Goal: Information Seeking & Learning: Learn about a topic

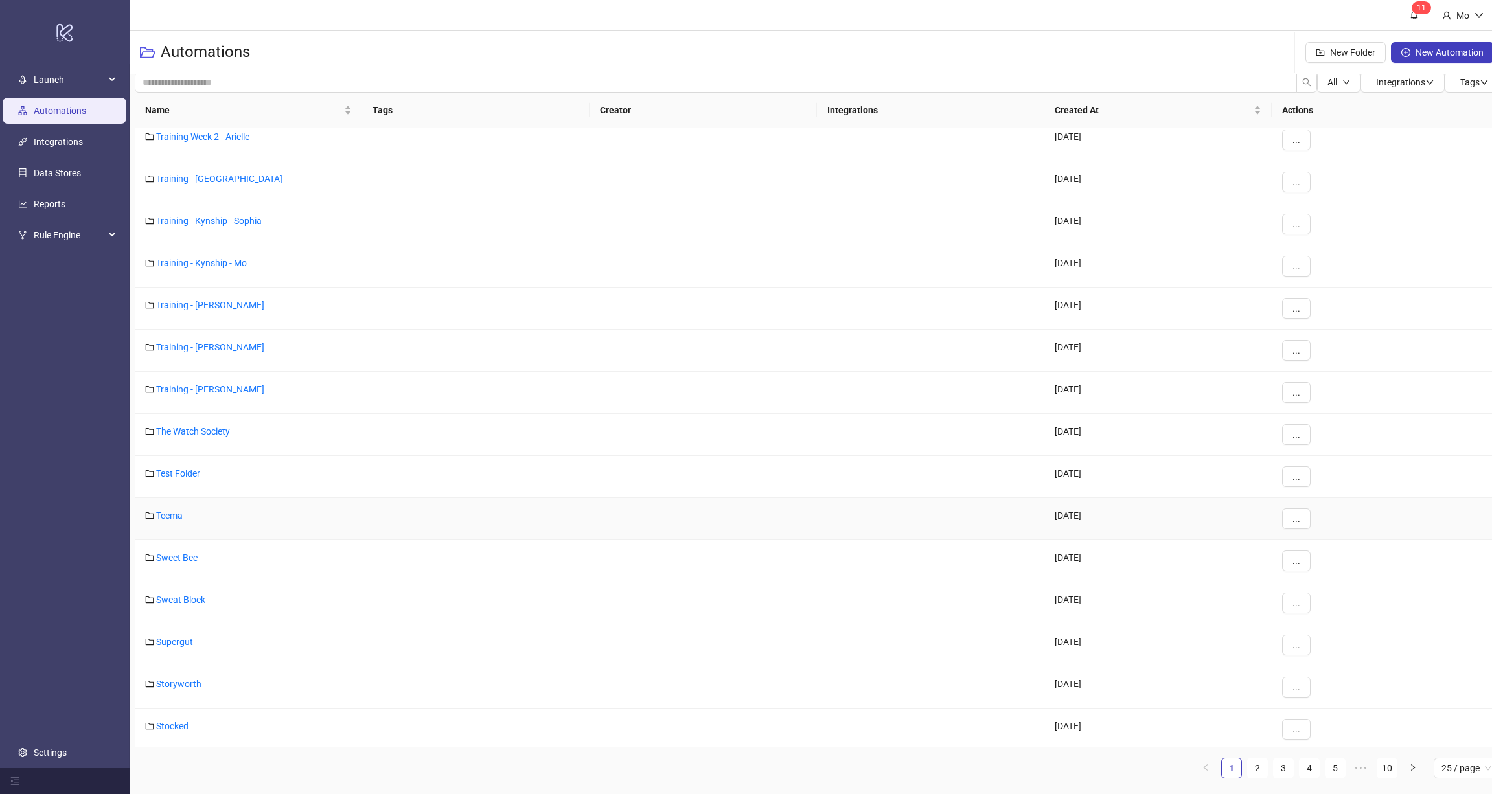
scroll to position [433, 0]
click at [54, 203] on link "Reports" at bounding box center [50, 204] width 32 height 10
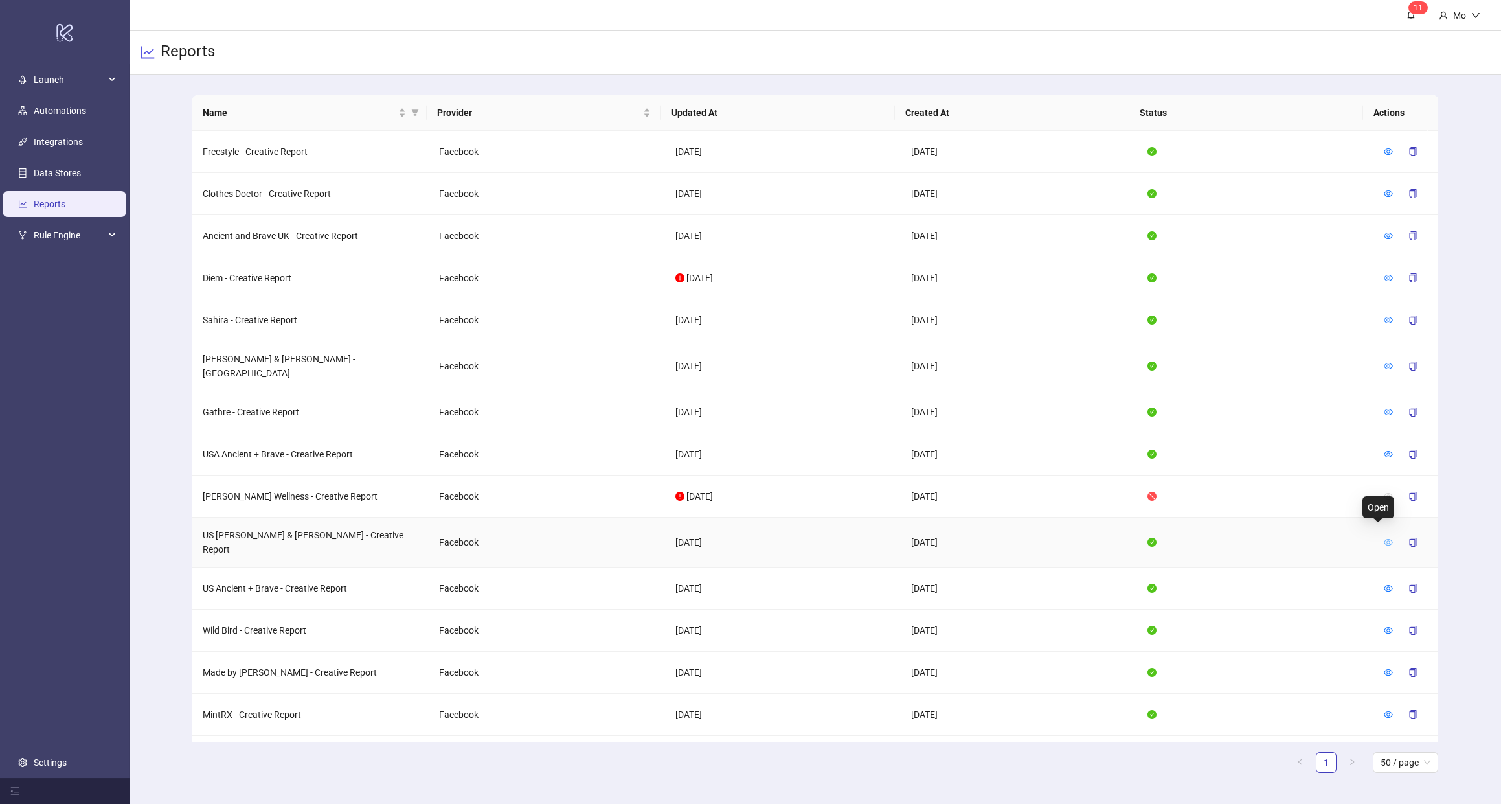
click at [1384, 538] on icon "eye" at bounding box center [1388, 542] width 9 height 9
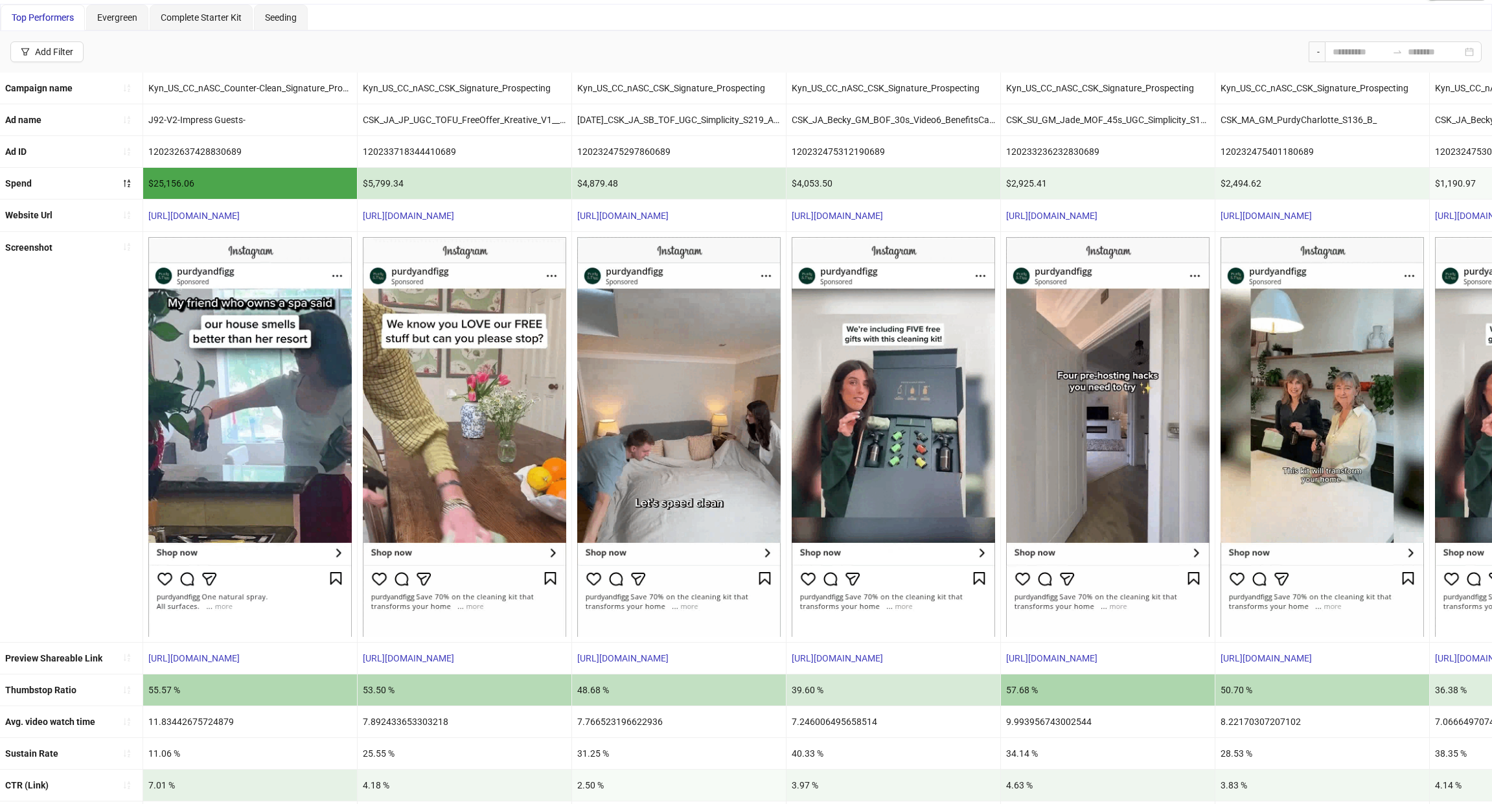
scroll to position [112, 0]
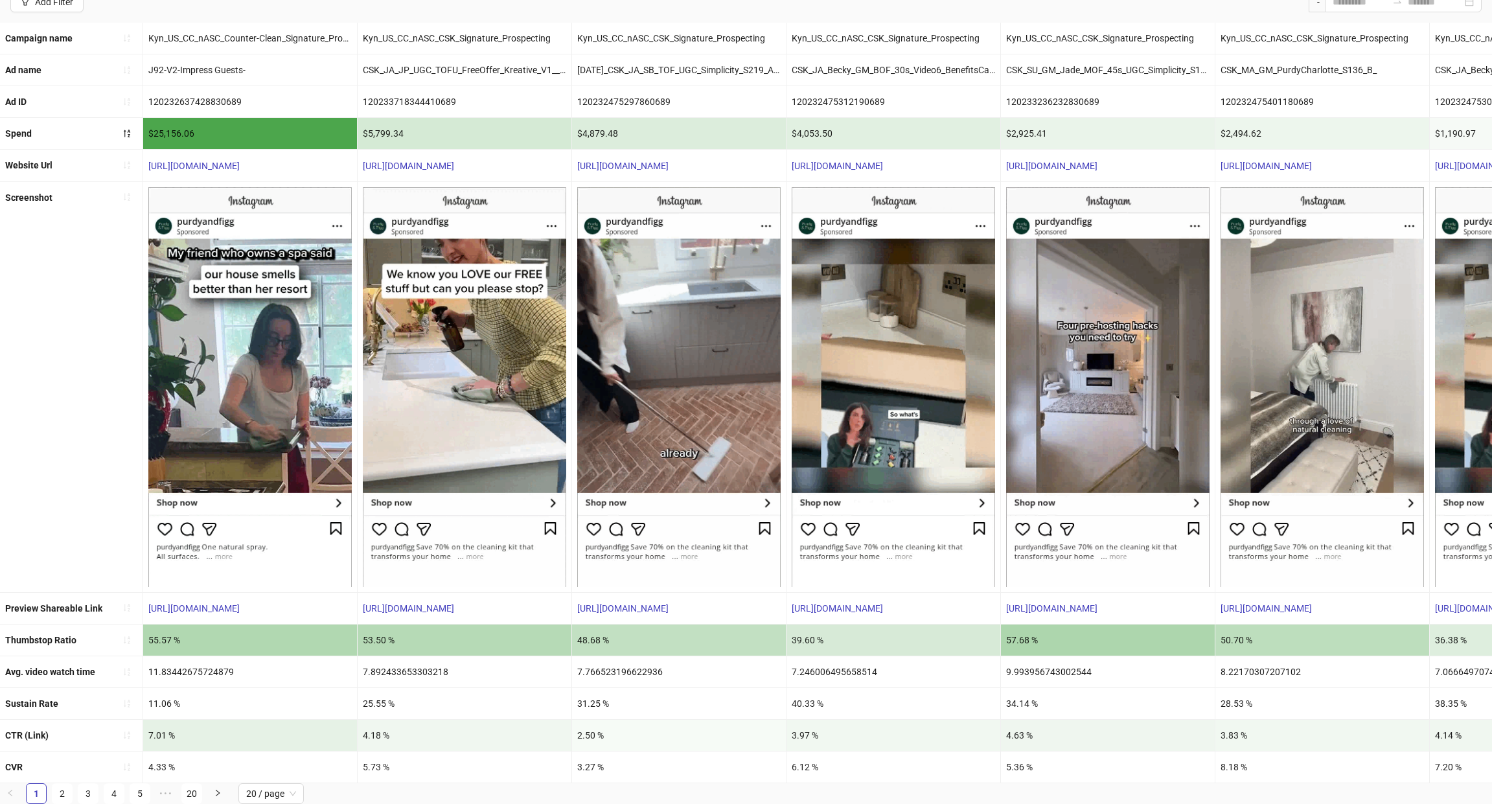
click at [378, 633] on div "53.50 %" at bounding box center [464, 639] width 214 height 31
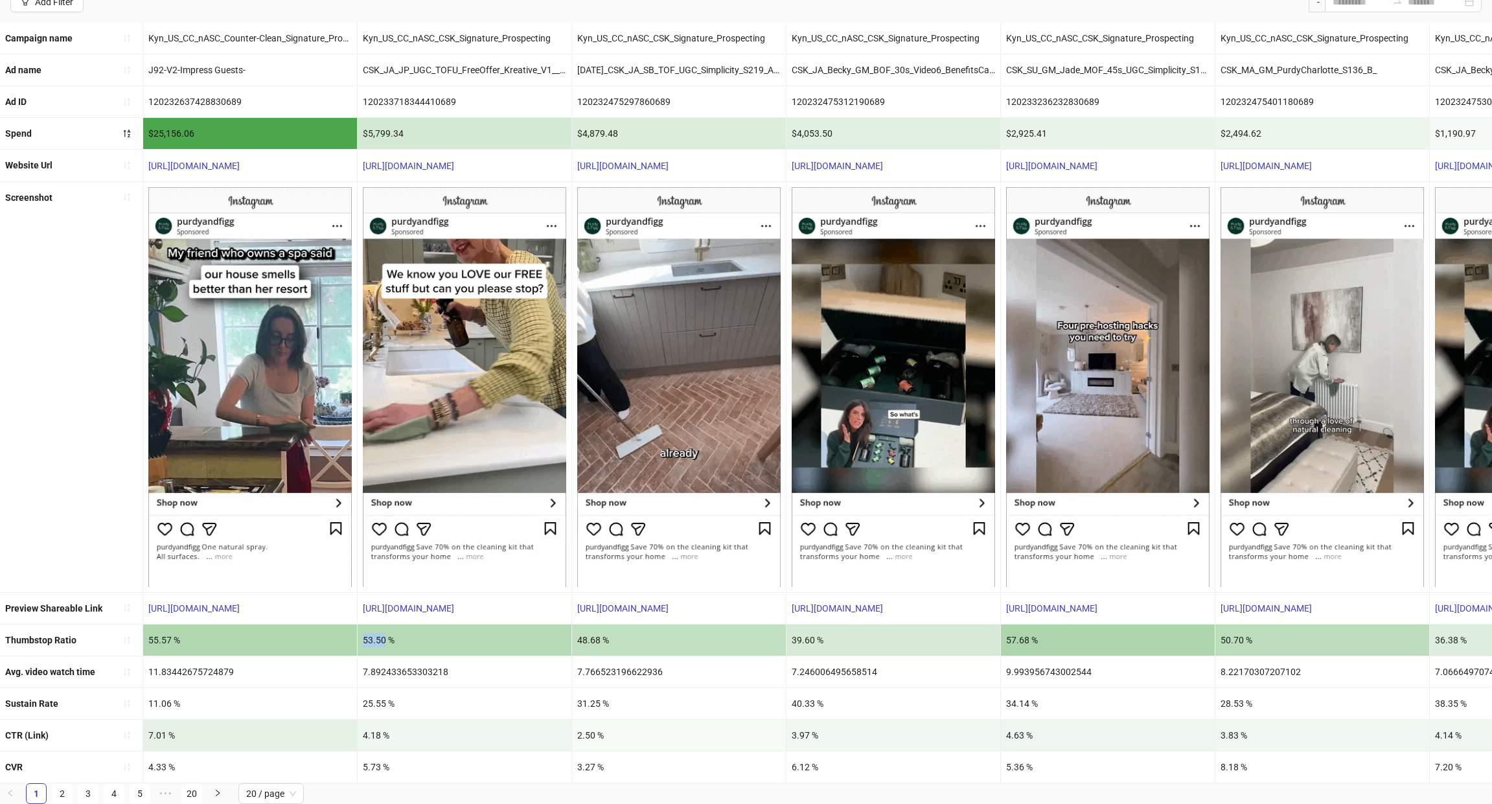
click at [378, 633] on div "53.50 %" at bounding box center [464, 639] width 214 height 31
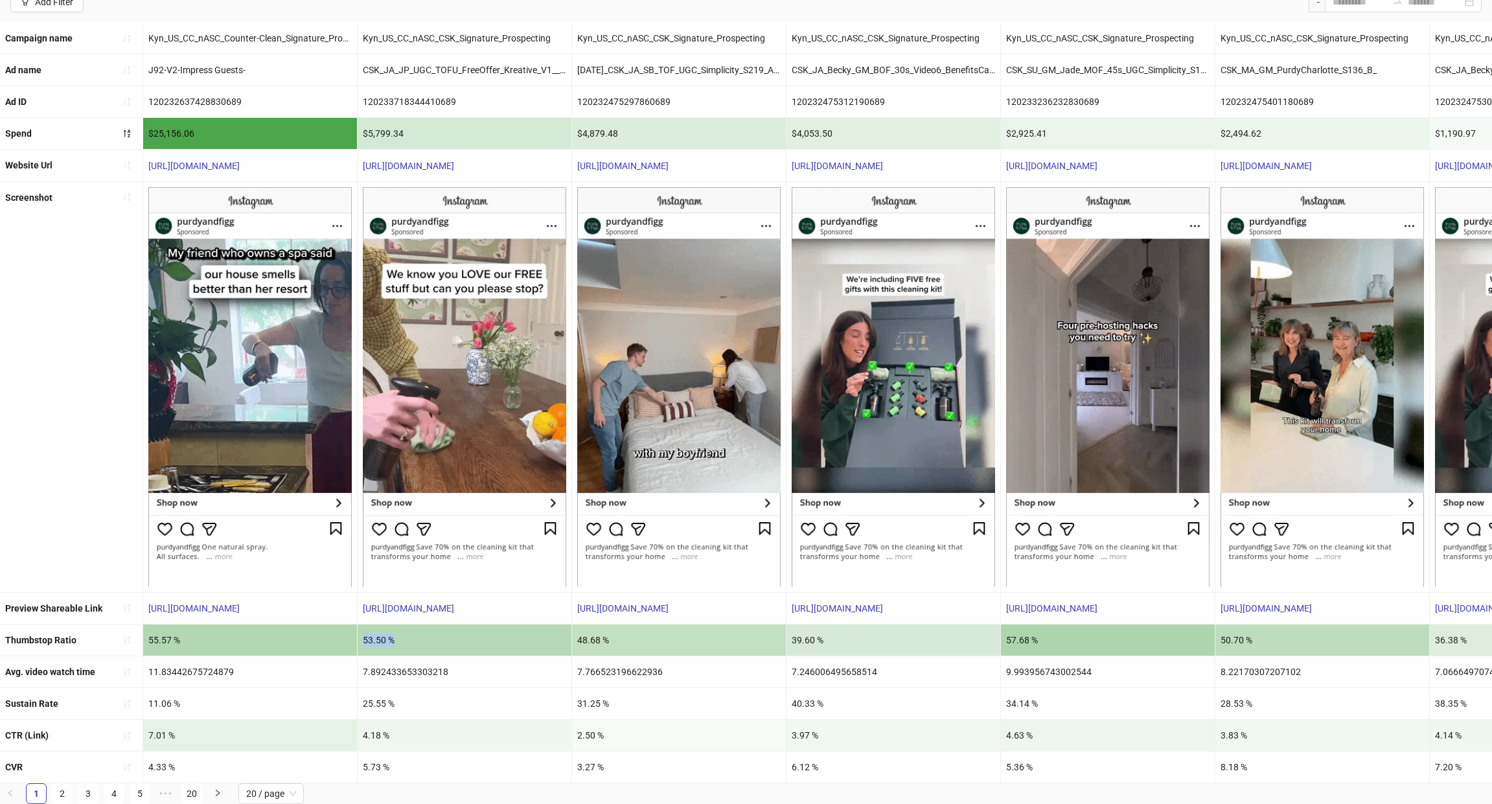
click at [378, 633] on div "53.50 %" at bounding box center [464, 639] width 214 height 31
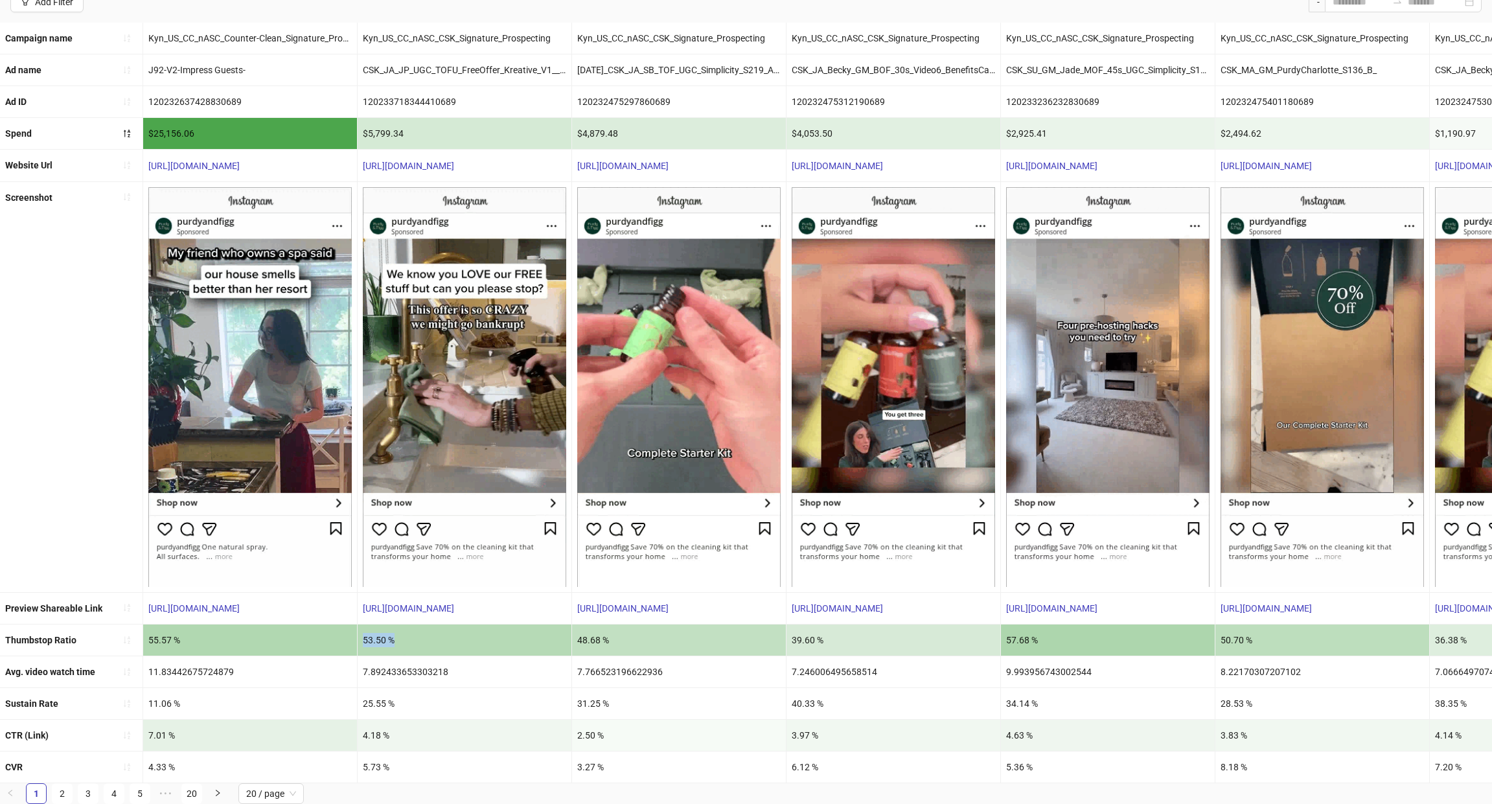
click at [386, 629] on div "53.50 %" at bounding box center [464, 639] width 214 height 31
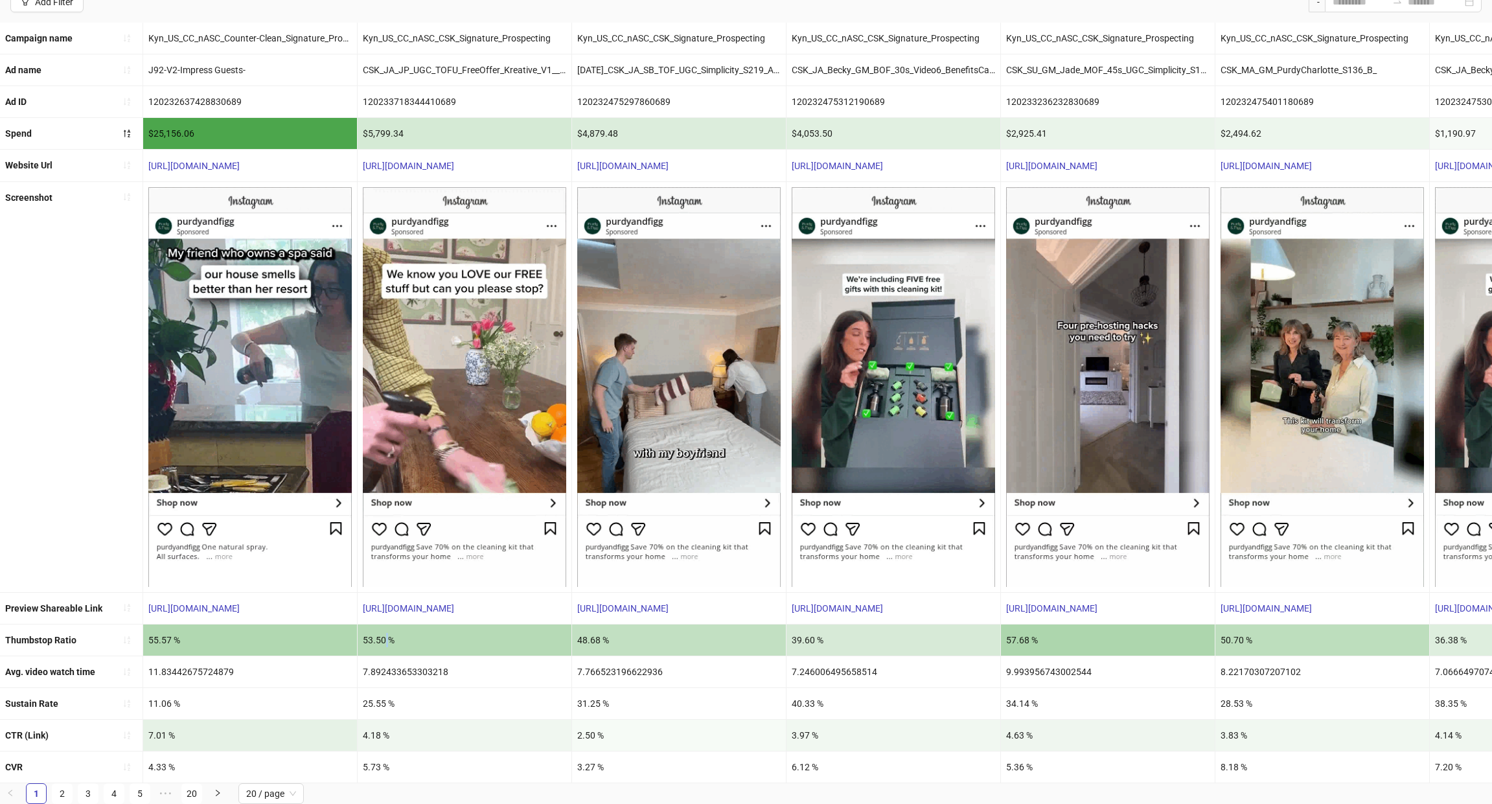
click at [386, 629] on div "53.50 %" at bounding box center [464, 639] width 214 height 31
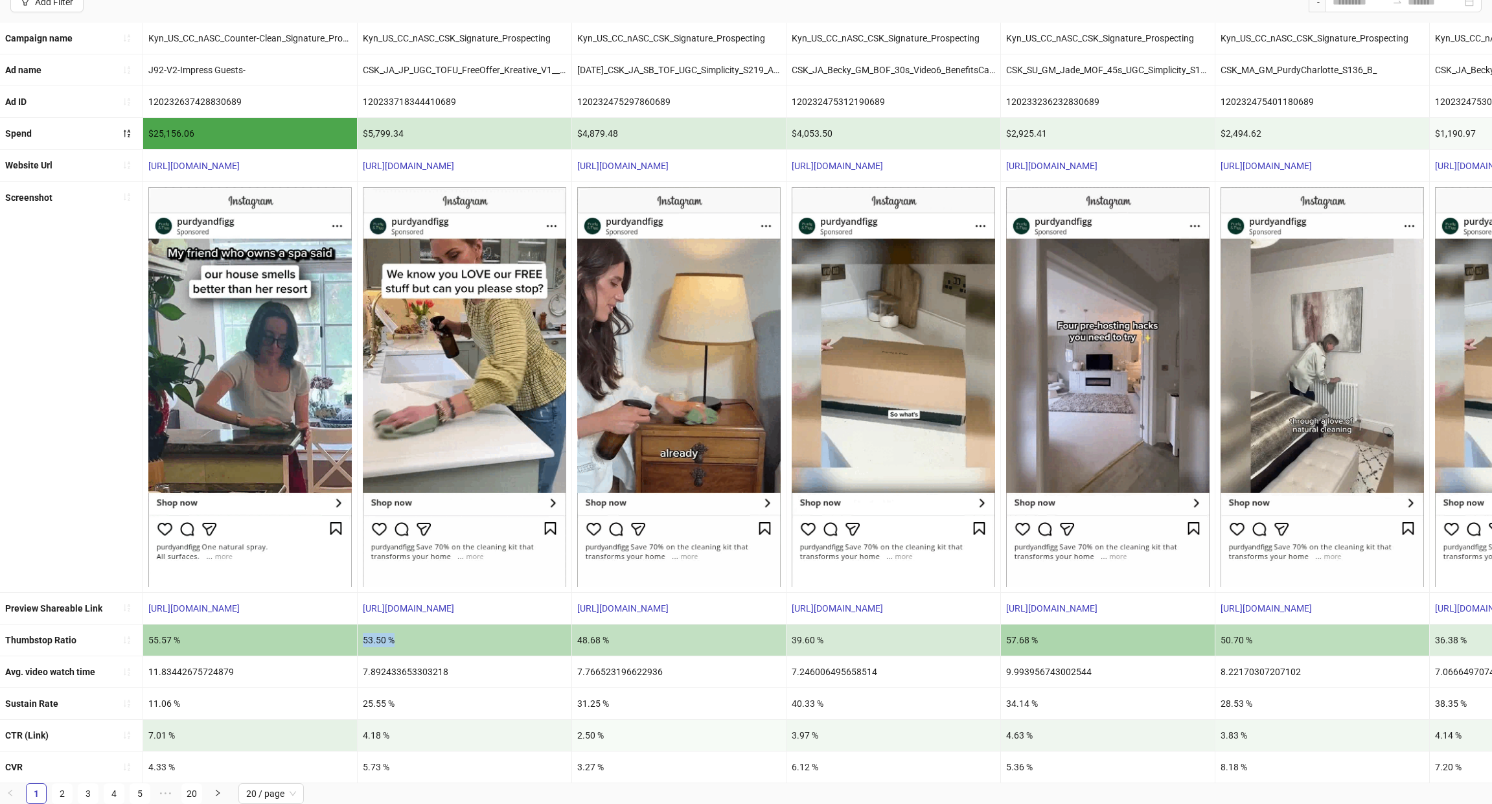
click at [386, 629] on div "53.50 %" at bounding box center [464, 639] width 214 height 31
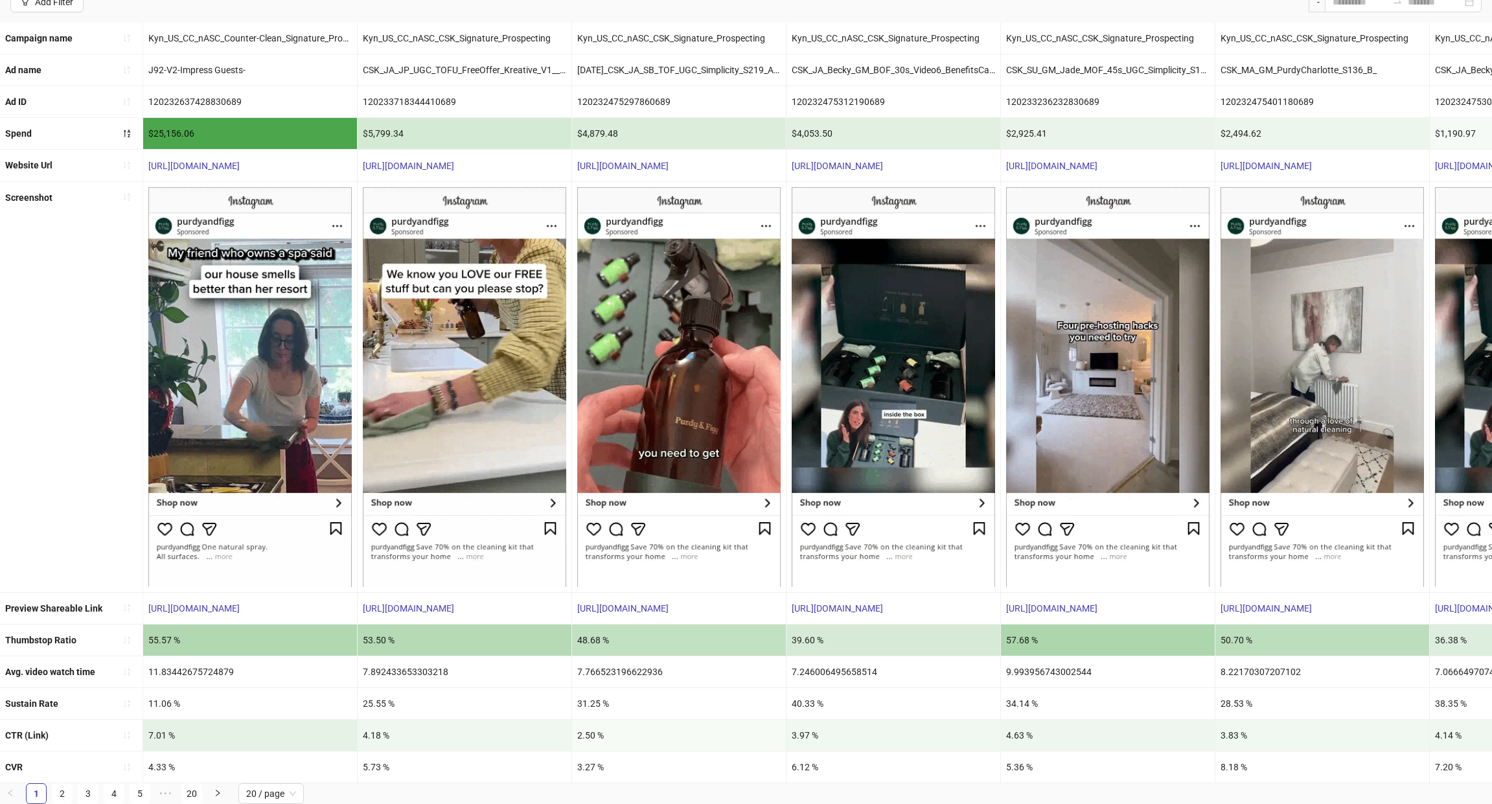
click at [414, 664] on div "7.892433653303218" at bounding box center [464, 671] width 214 height 31
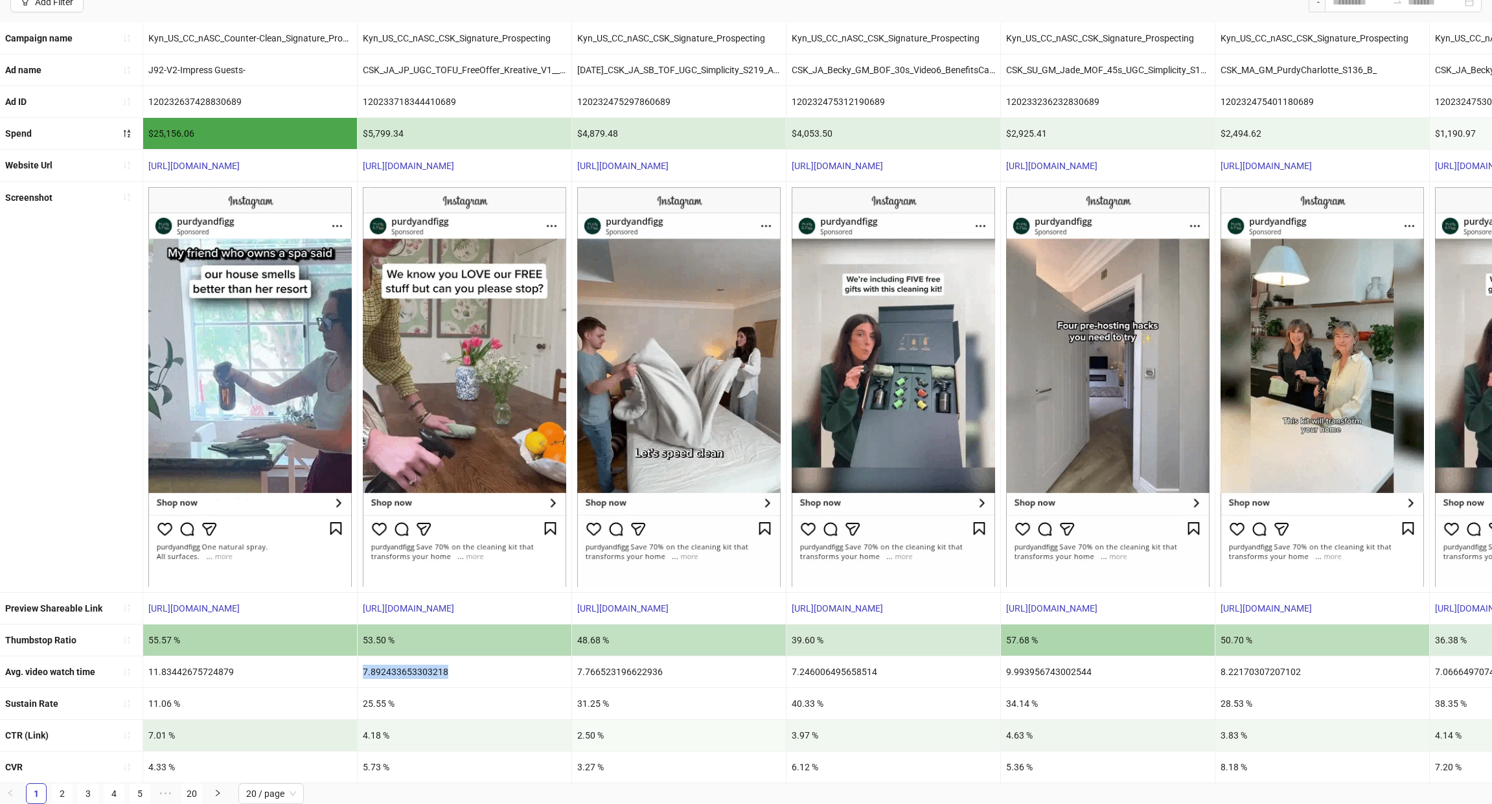
click at [414, 664] on div "7.892433653303218" at bounding box center [464, 671] width 214 height 31
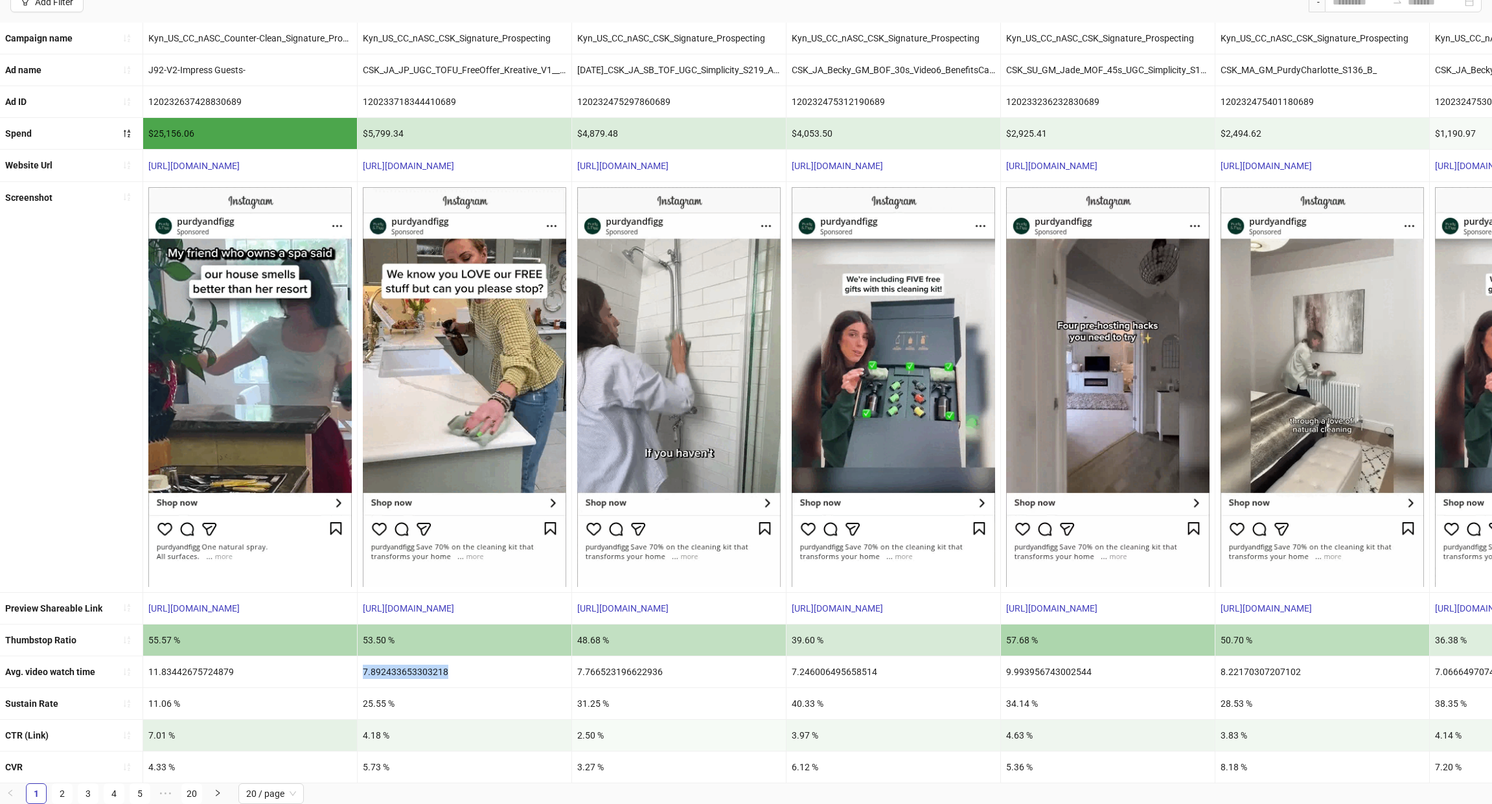
click at [414, 664] on div "7.892433653303218" at bounding box center [464, 671] width 214 height 31
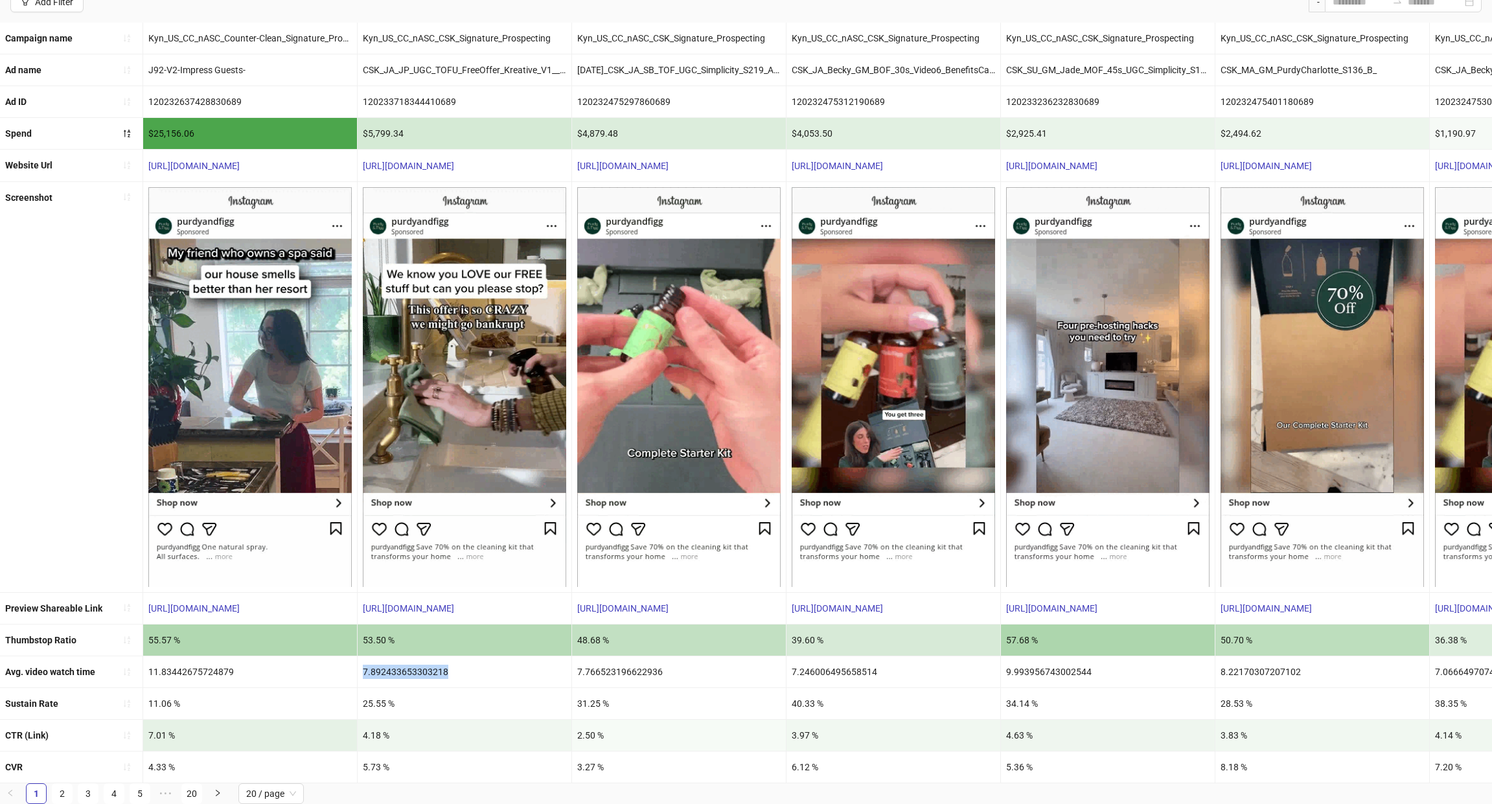
click at [414, 664] on div "7.892433653303218" at bounding box center [464, 671] width 214 height 31
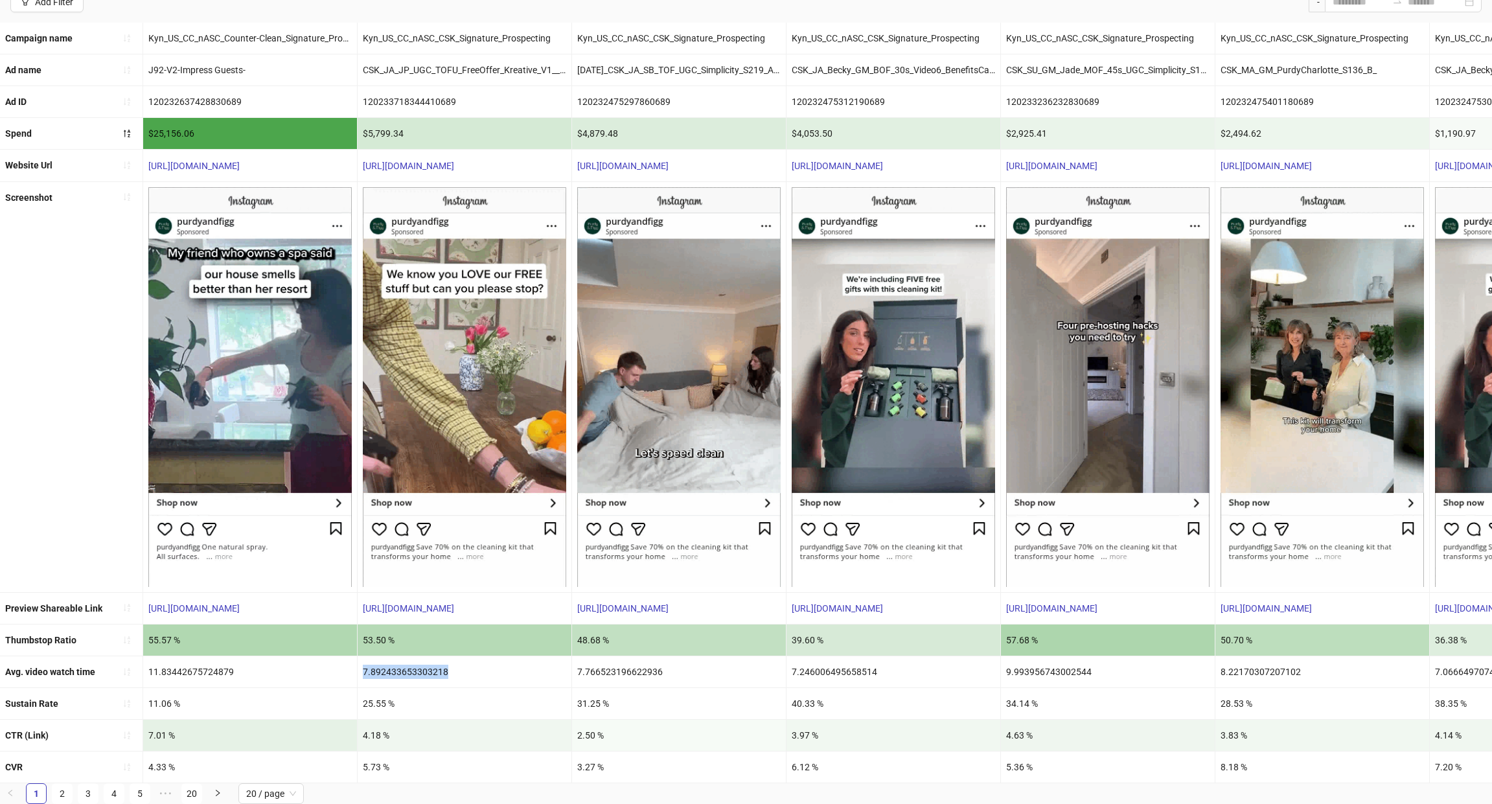
click at [414, 664] on div "7.892433653303218" at bounding box center [464, 671] width 214 height 31
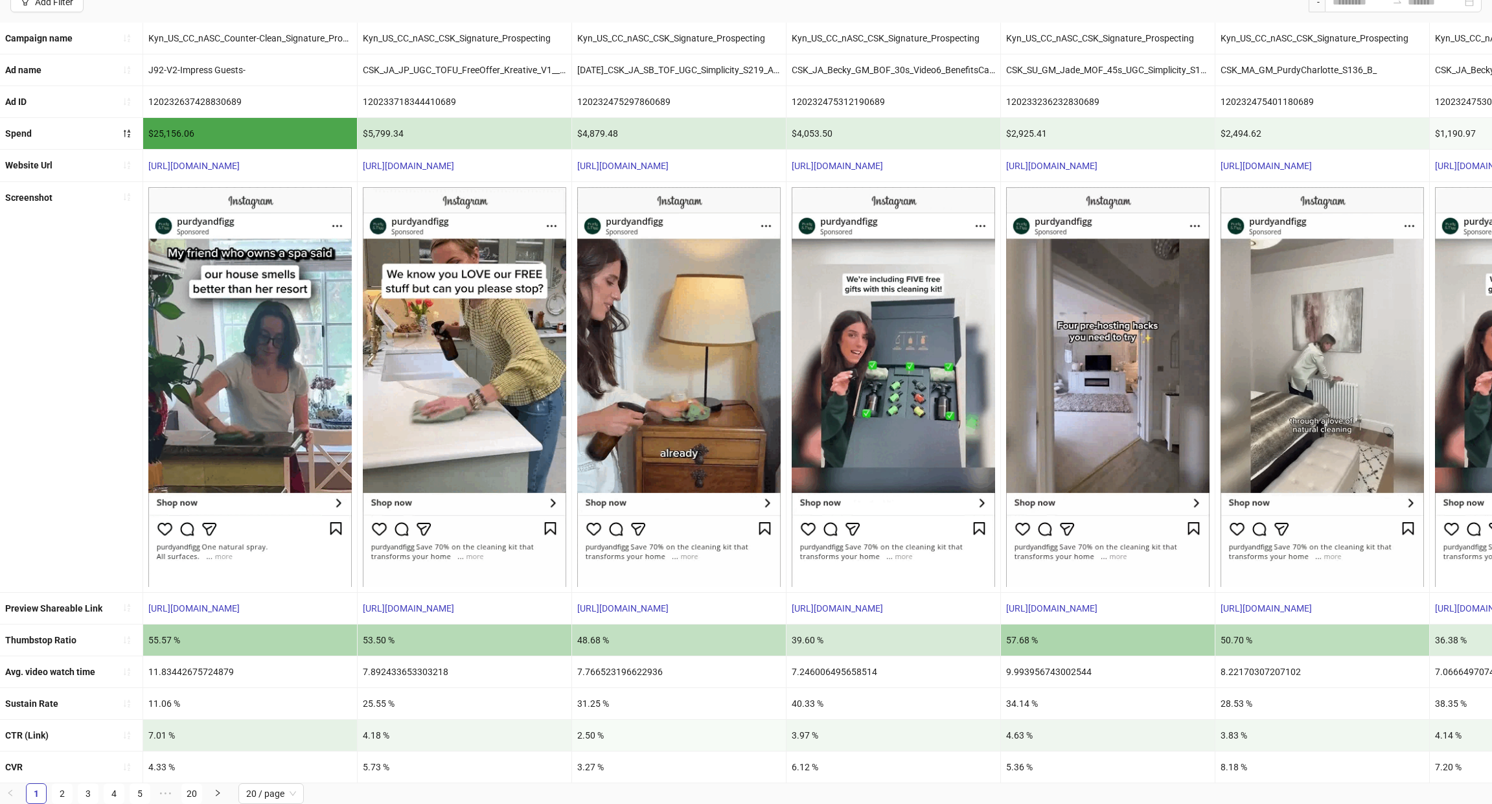
click at [611, 668] on div "7.766523196622936" at bounding box center [679, 671] width 214 height 31
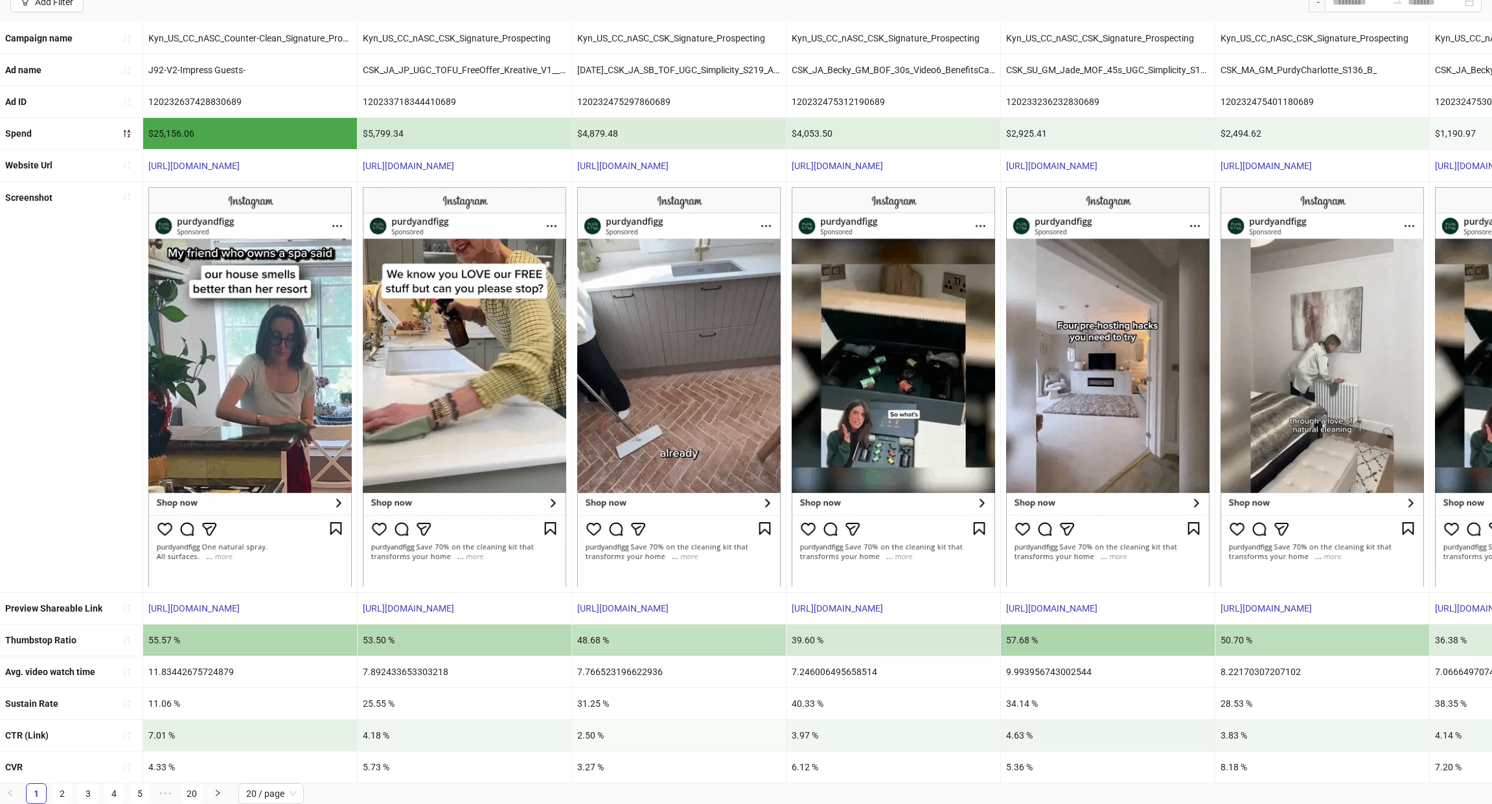
click at [611, 668] on div "7.766523196622936" at bounding box center [679, 671] width 214 height 31
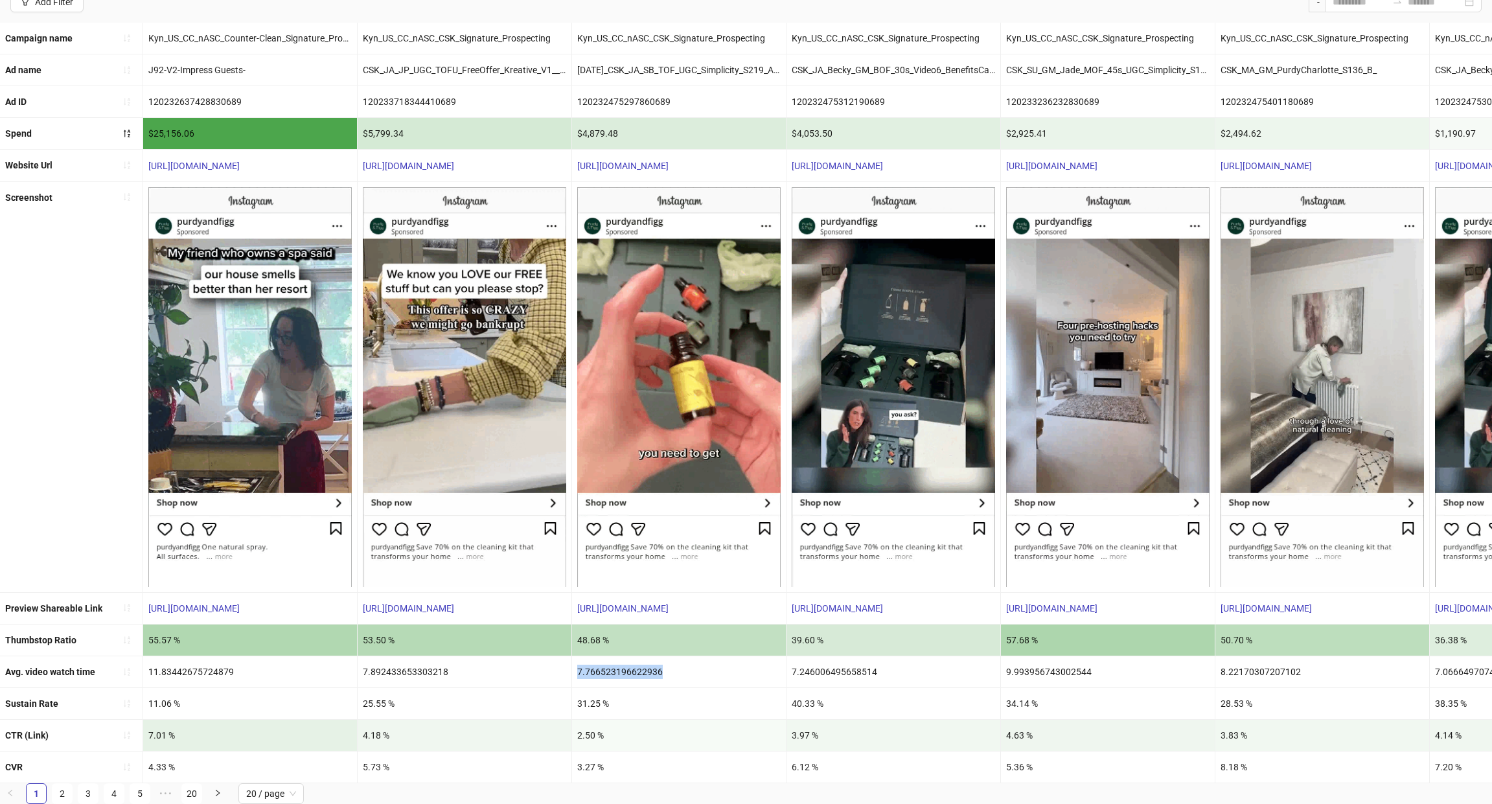
click at [611, 668] on div "7.766523196622936" at bounding box center [679, 671] width 214 height 31
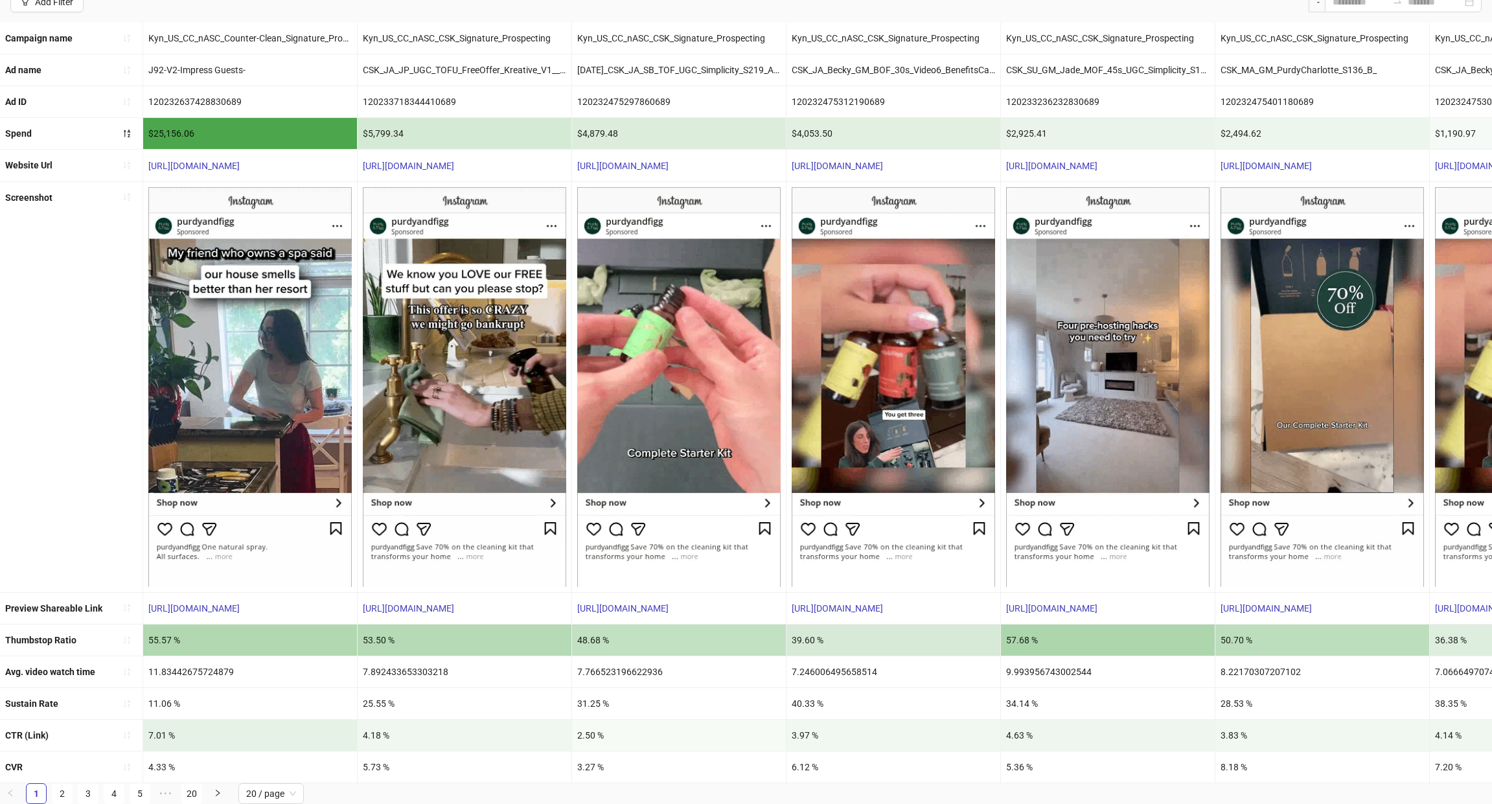
click at [418, 666] on div "7.892433653303218" at bounding box center [464, 671] width 214 height 31
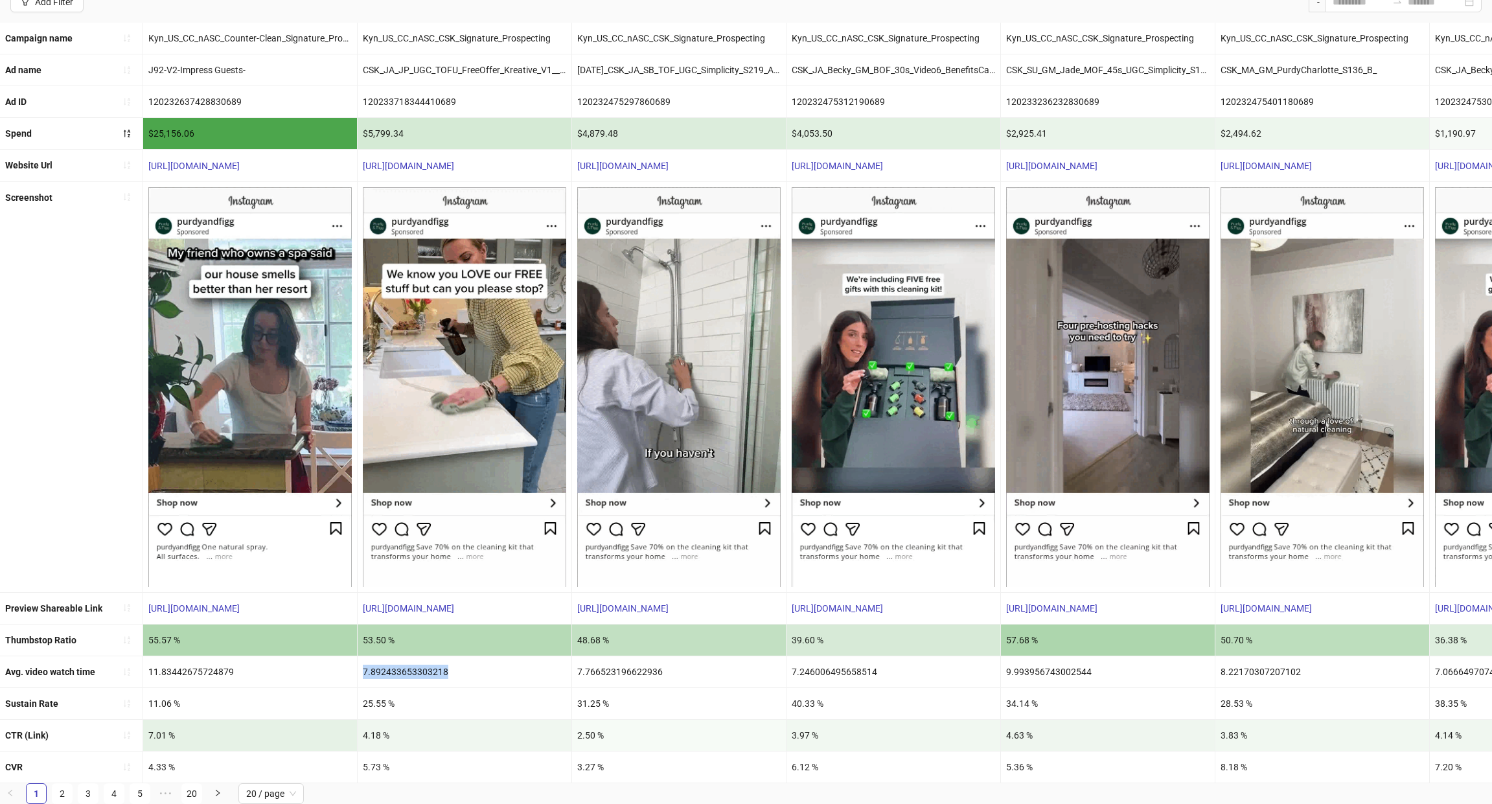
click at [418, 666] on div "7.892433653303218" at bounding box center [464, 671] width 214 height 31
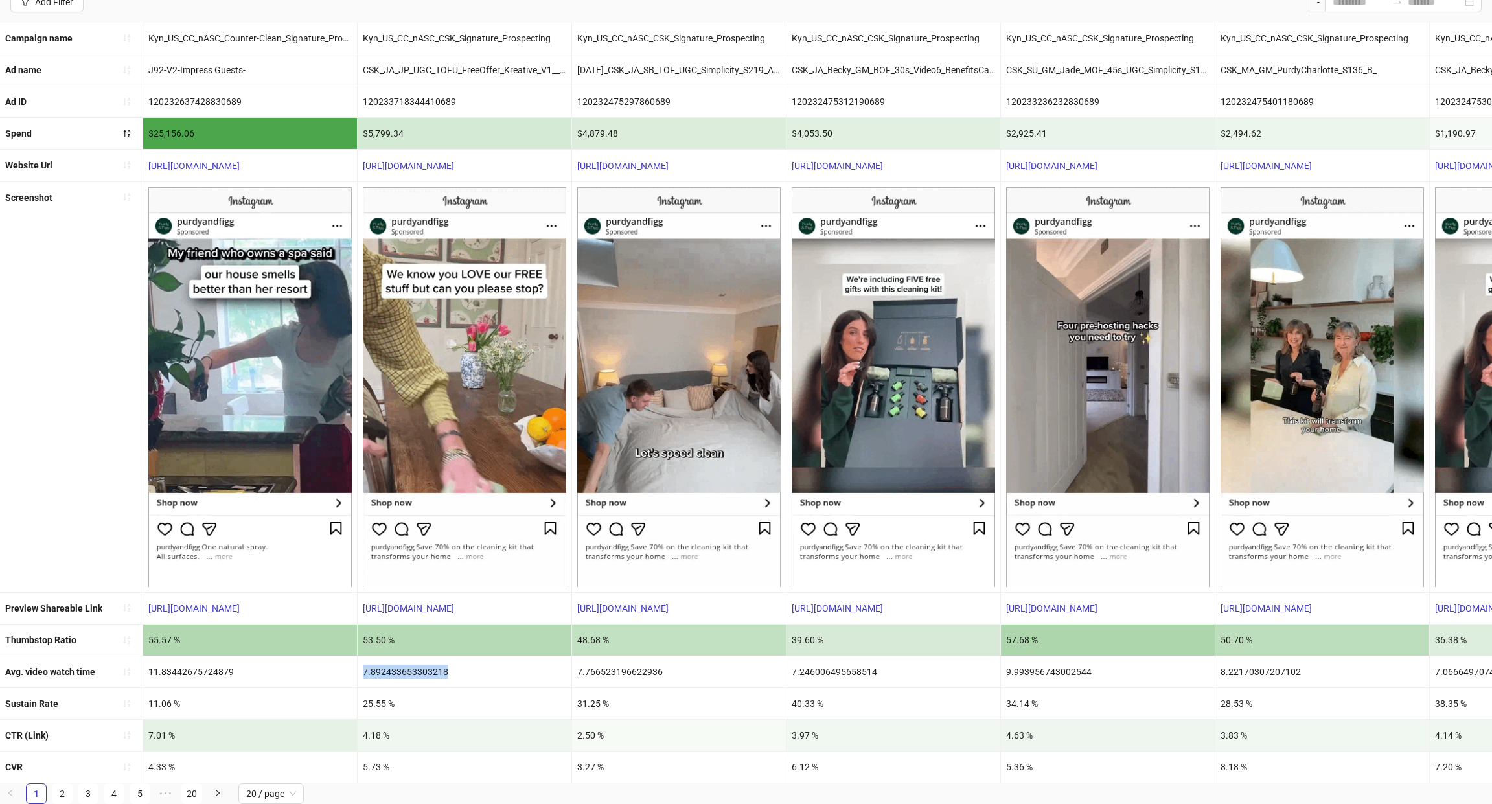
click at [418, 666] on div "7.892433653303218" at bounding box center [464, 671] width 214 height 31
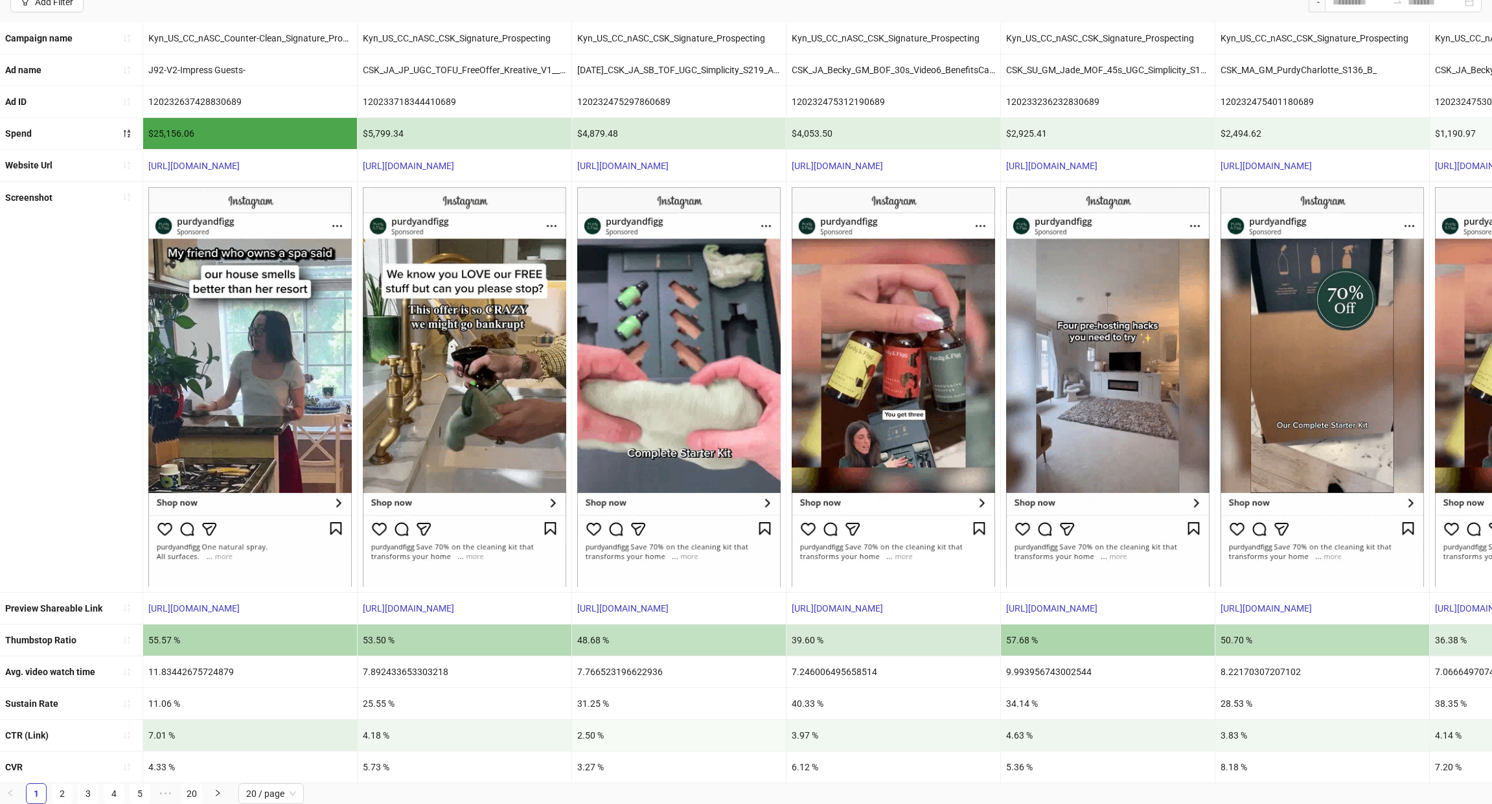
click at [378, 726] on div "4.18 %" at bounding box center [464, 735] width 214 height 31
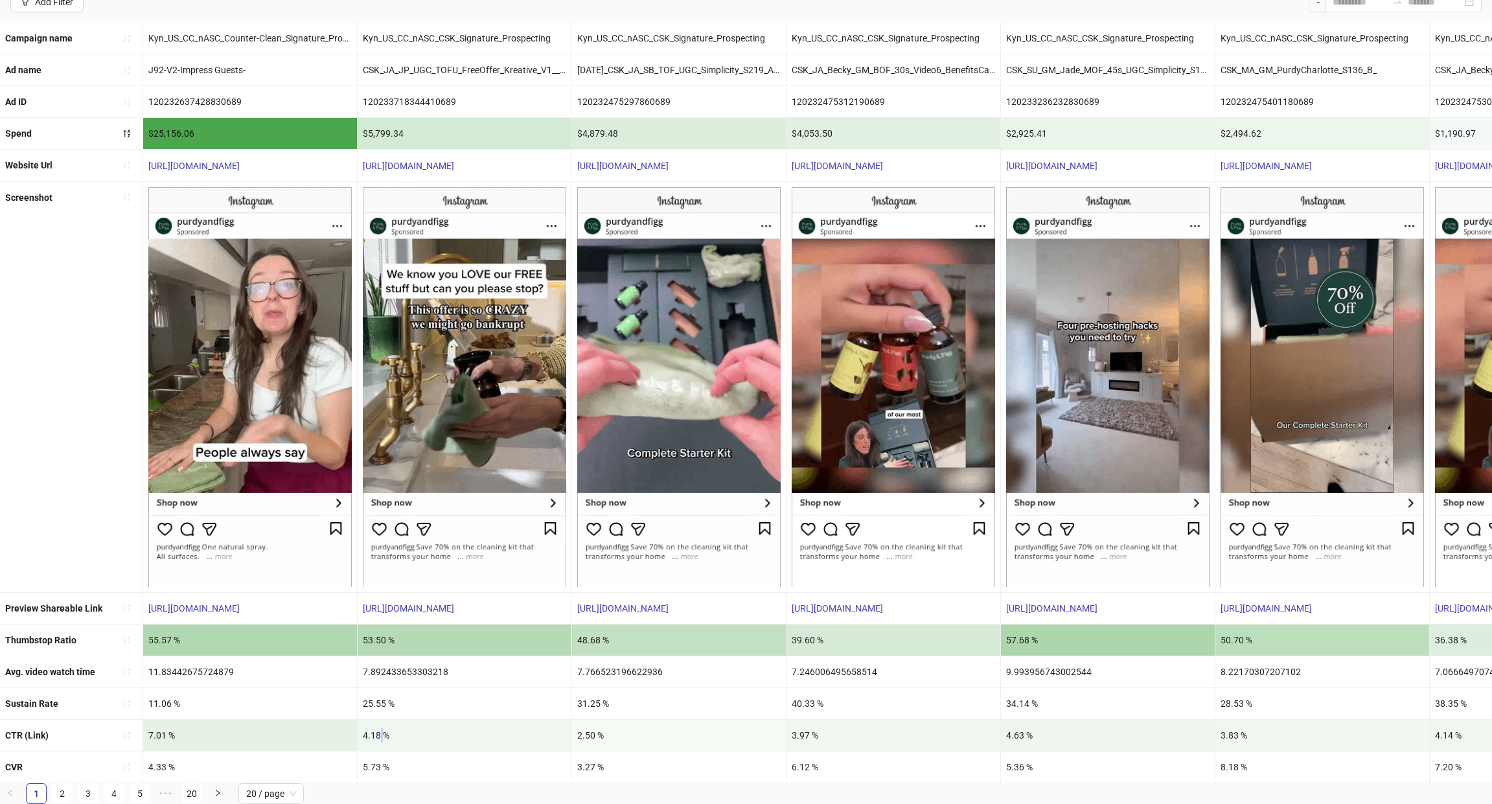
click at [378, 726] on div "4.18 %" at bounding box center [464, 735] width 214 height 31
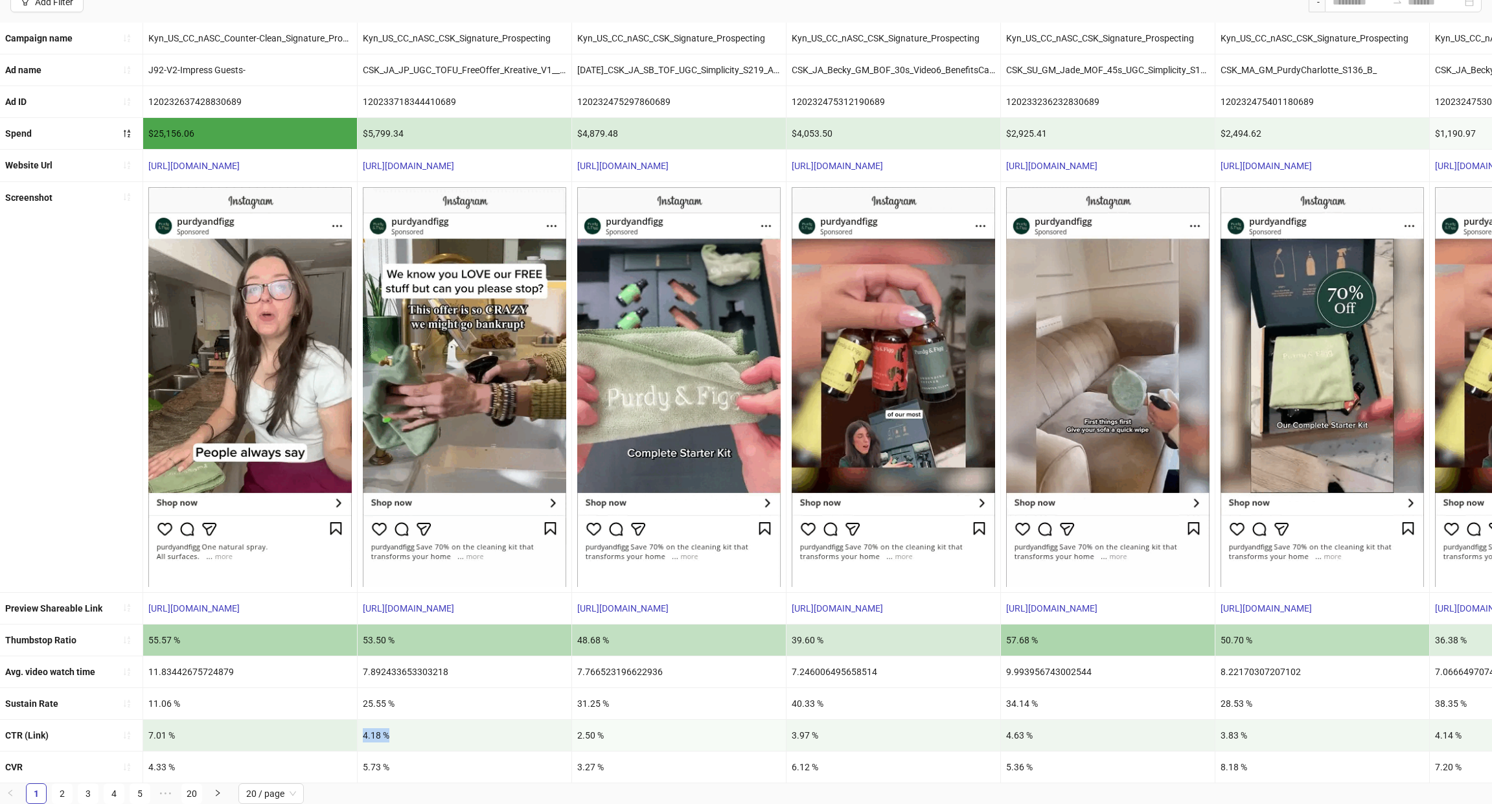
click at [378, 726] on div "4.18 %" at bounding box center [464, 735] width 214 height 31
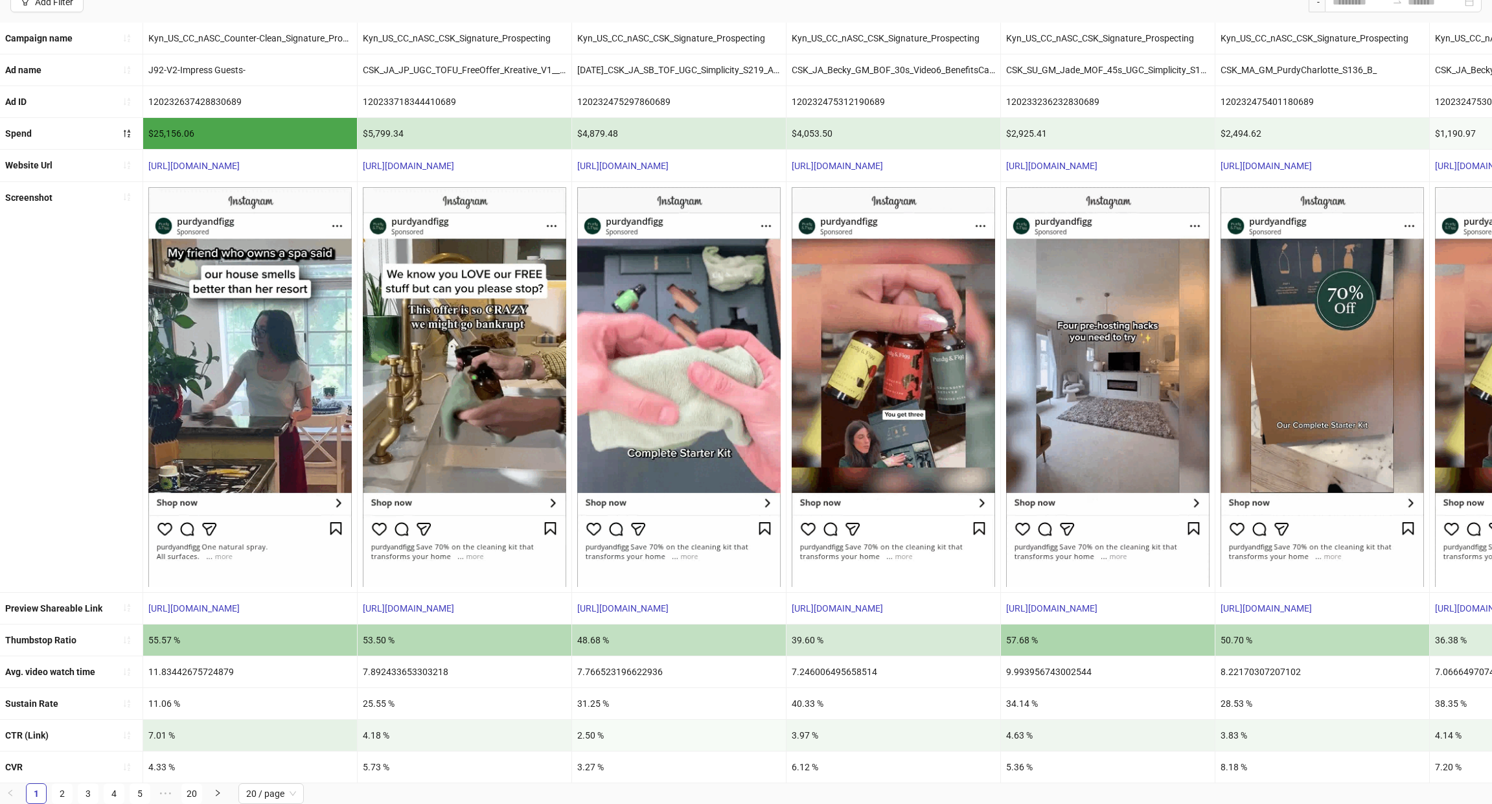
click at [187, 725] on div "7.01 %" at bounding box center [250, 735] width 214 height 31
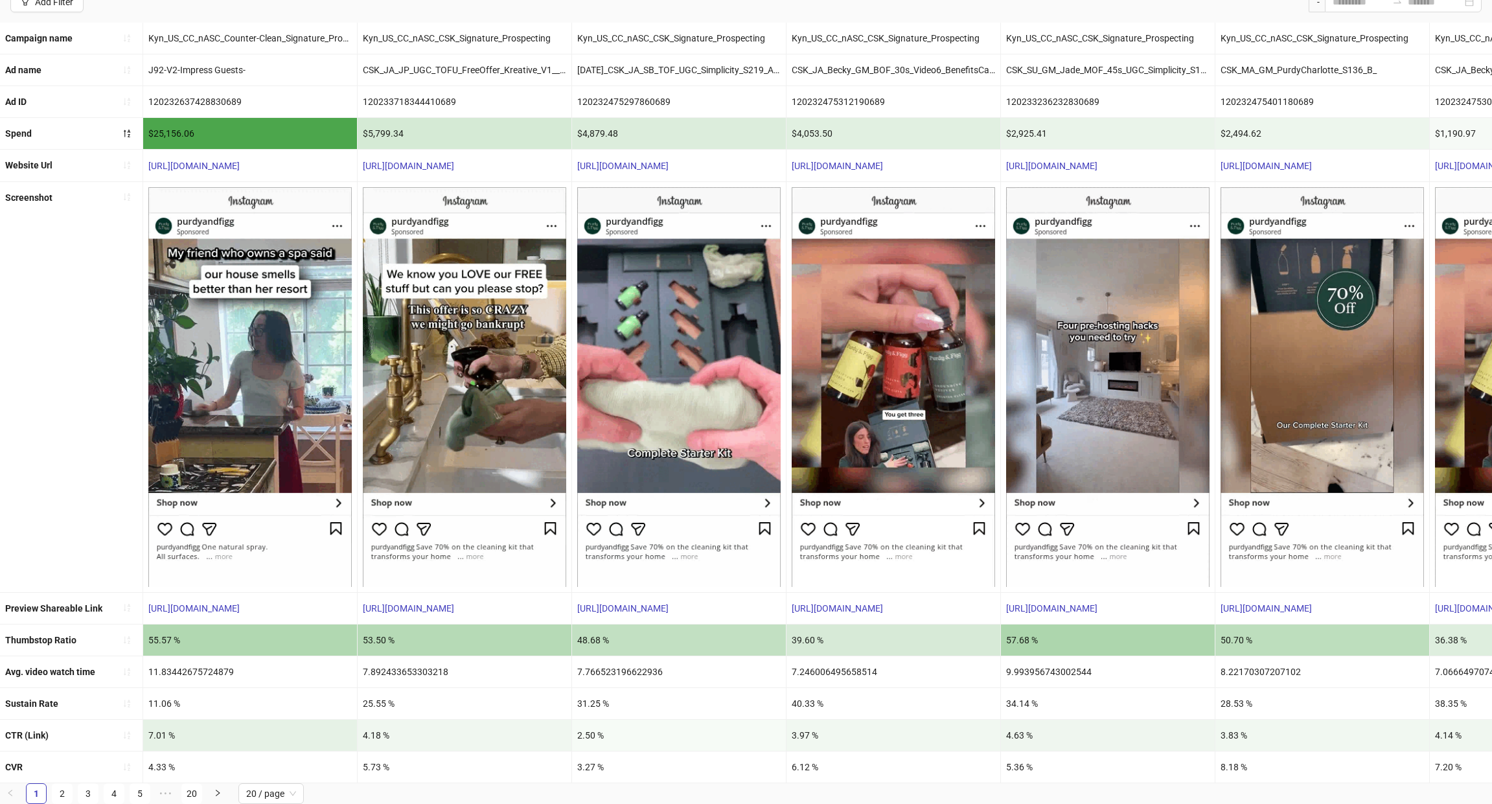
click at [168, 727] on div "7.01 %" at bounding box center [250, 735] width 214 height 31
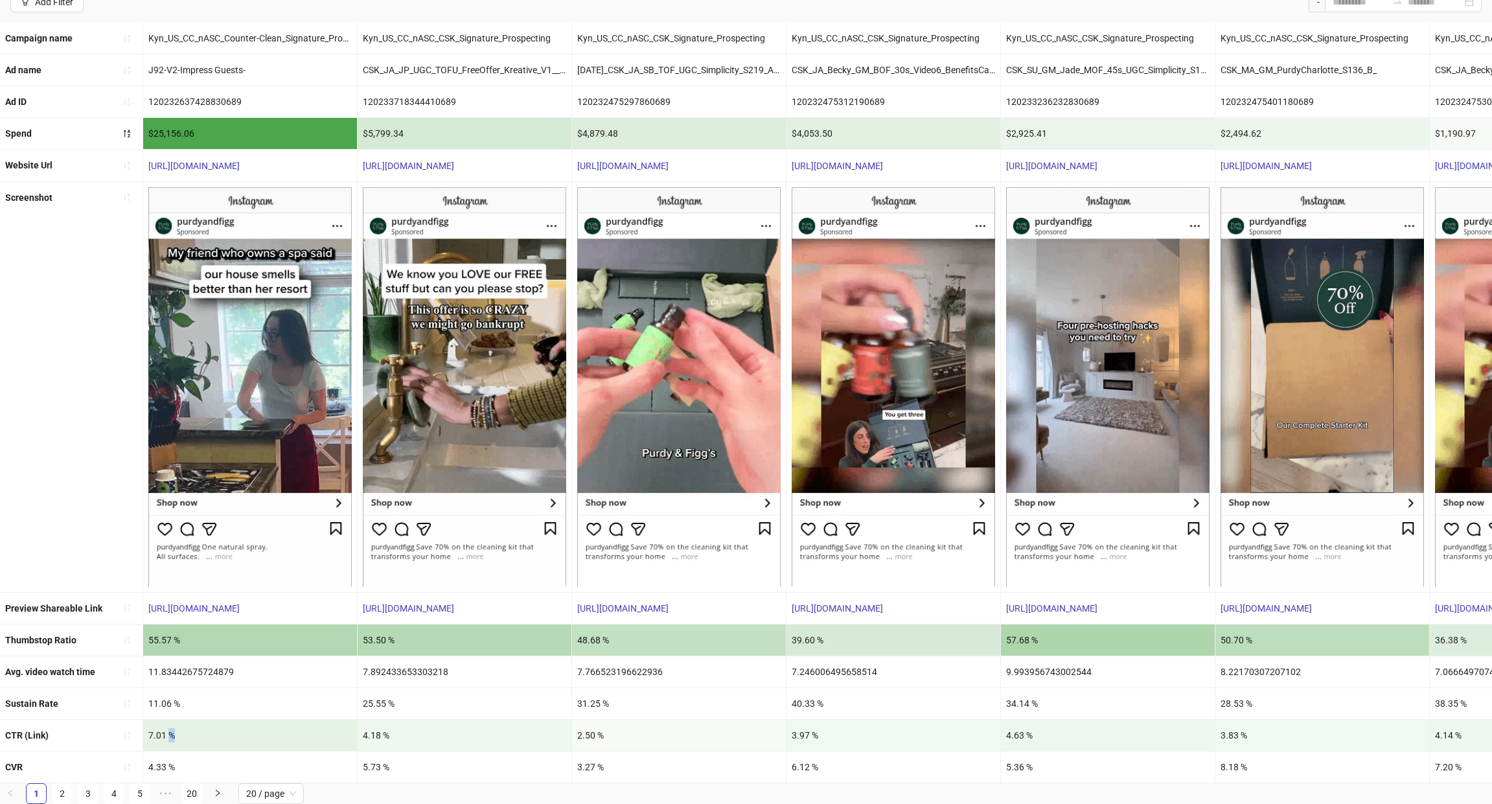
click at [168, 727] on div "7.01 %" at bounding box center [250, 735] width 214 height 31
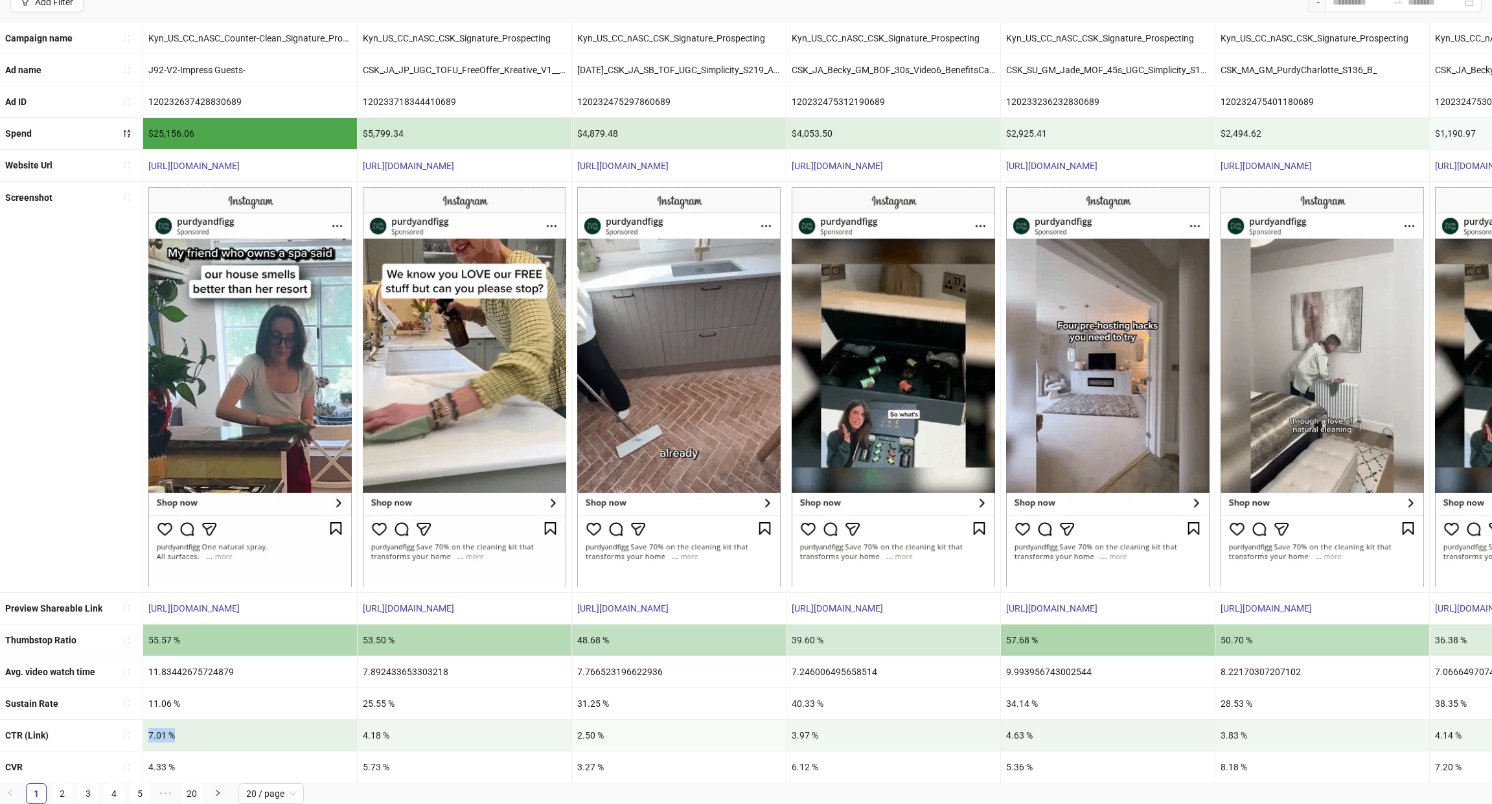
click at [168, 727] on div "7.01 %" at bounding box center [250, 735] width 214 height 31
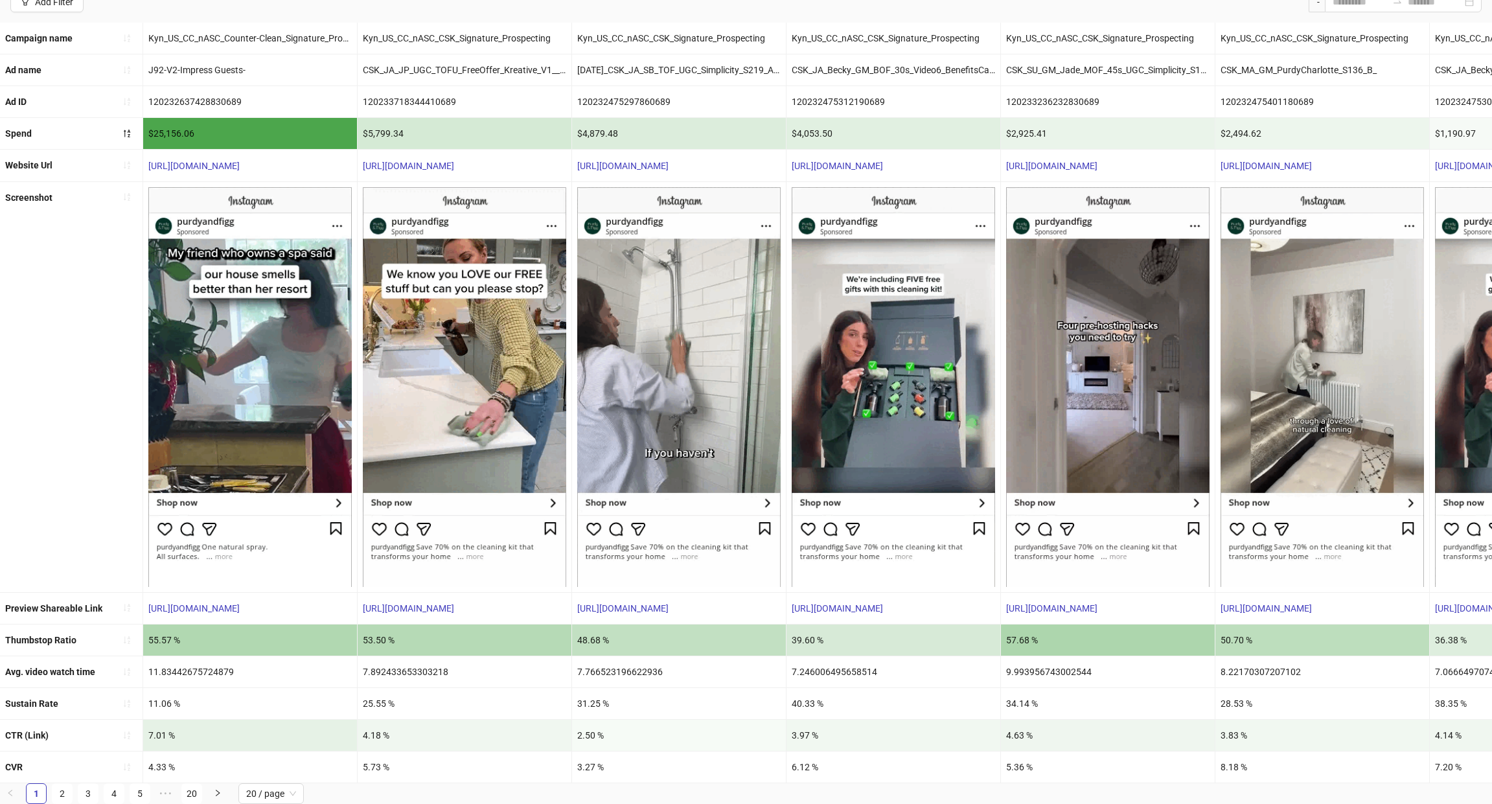
click at [379, 720] on div "4.18 %" at bounding box center [464, 735] width 214 height 31
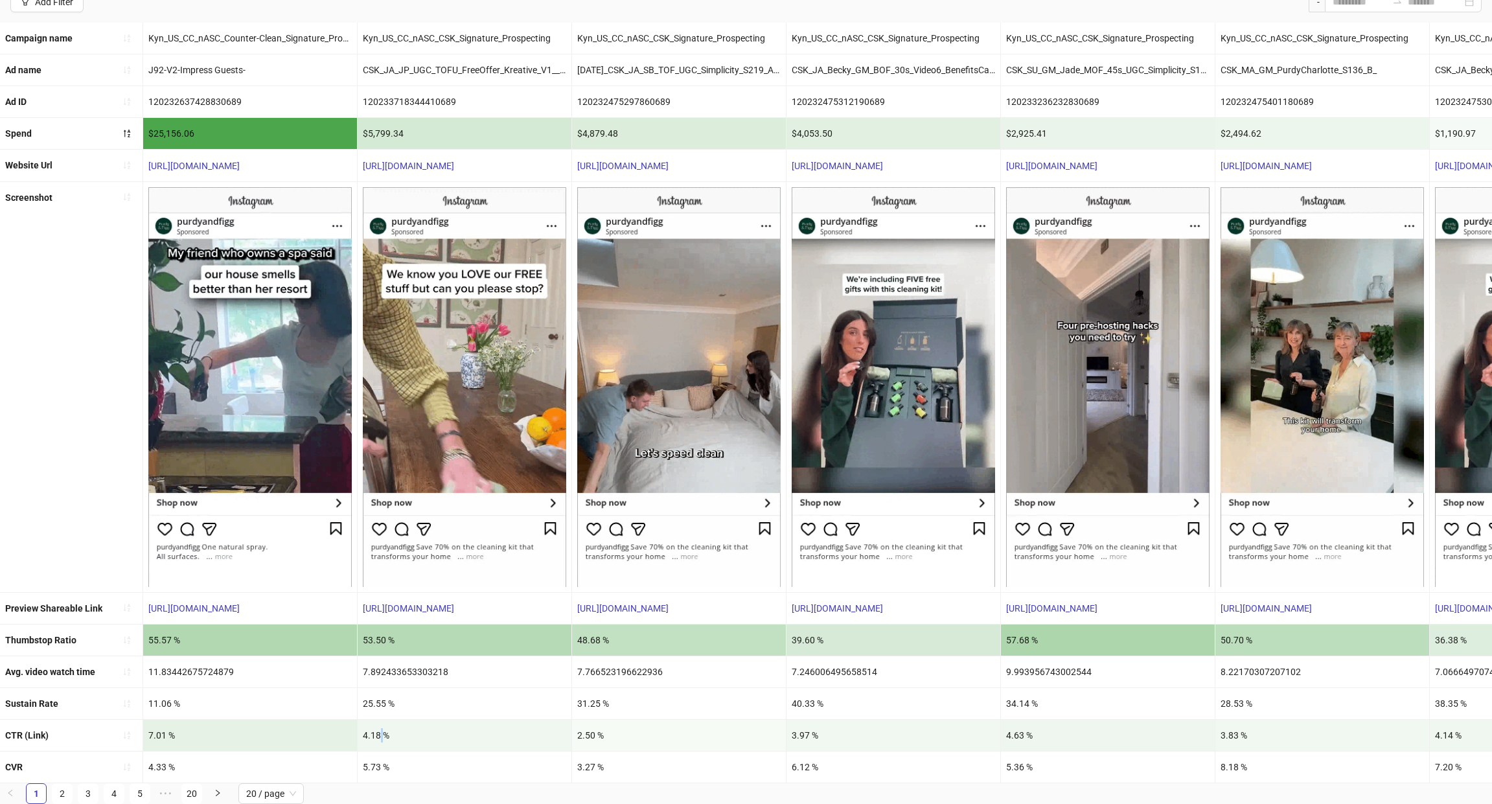
click at [379, 720] on div "4.18 %" at bounding box center [464, 735] width 214 height 31
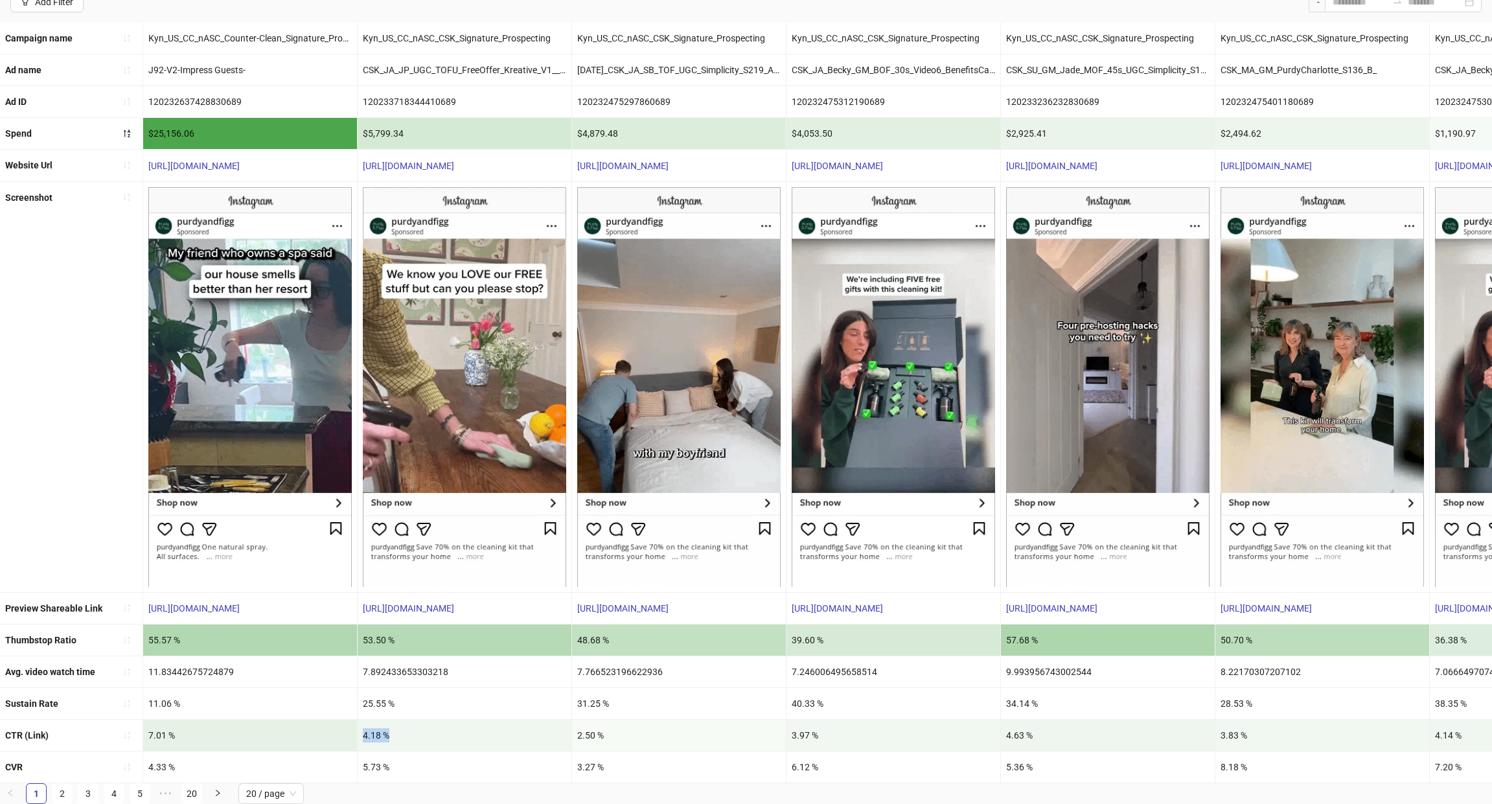
click at [379, 720] on div "4.18 %" at bounding box center [464, 735] width 214 height 31
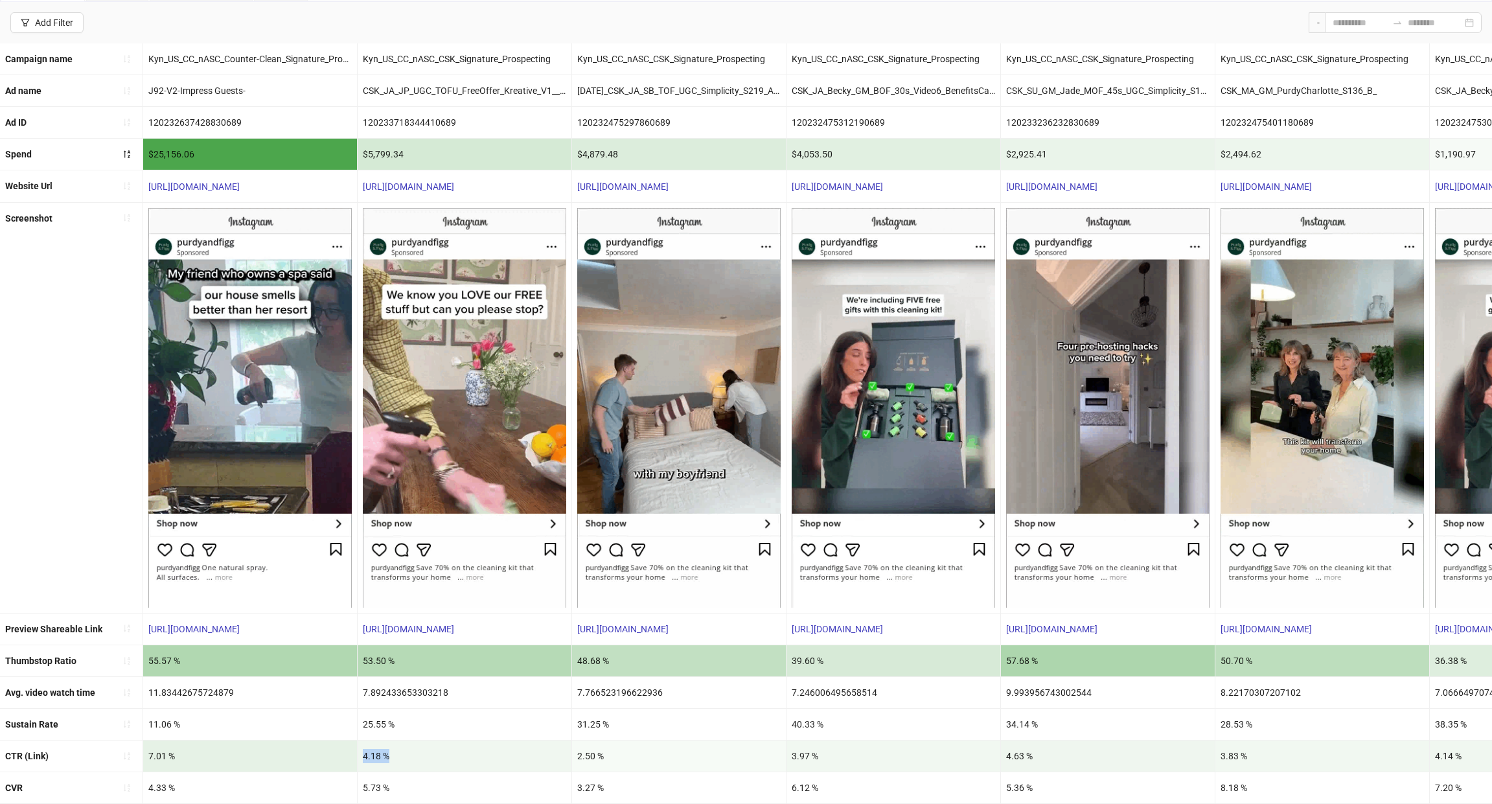
scroll to position [106, 0]
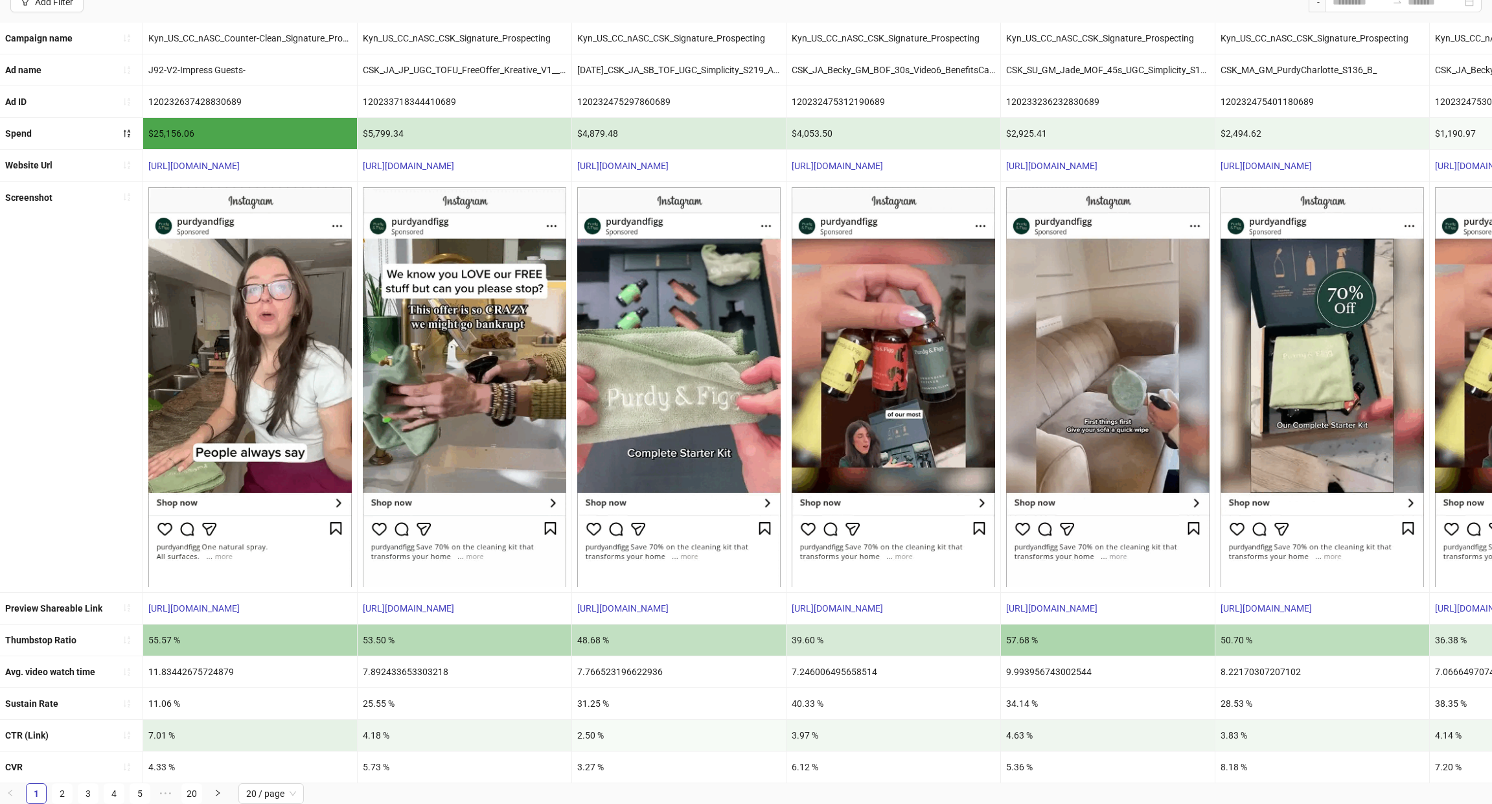
click at [379, 657] on div "7.892433653303218" at bounding box center [464, 671] width 214 height 31
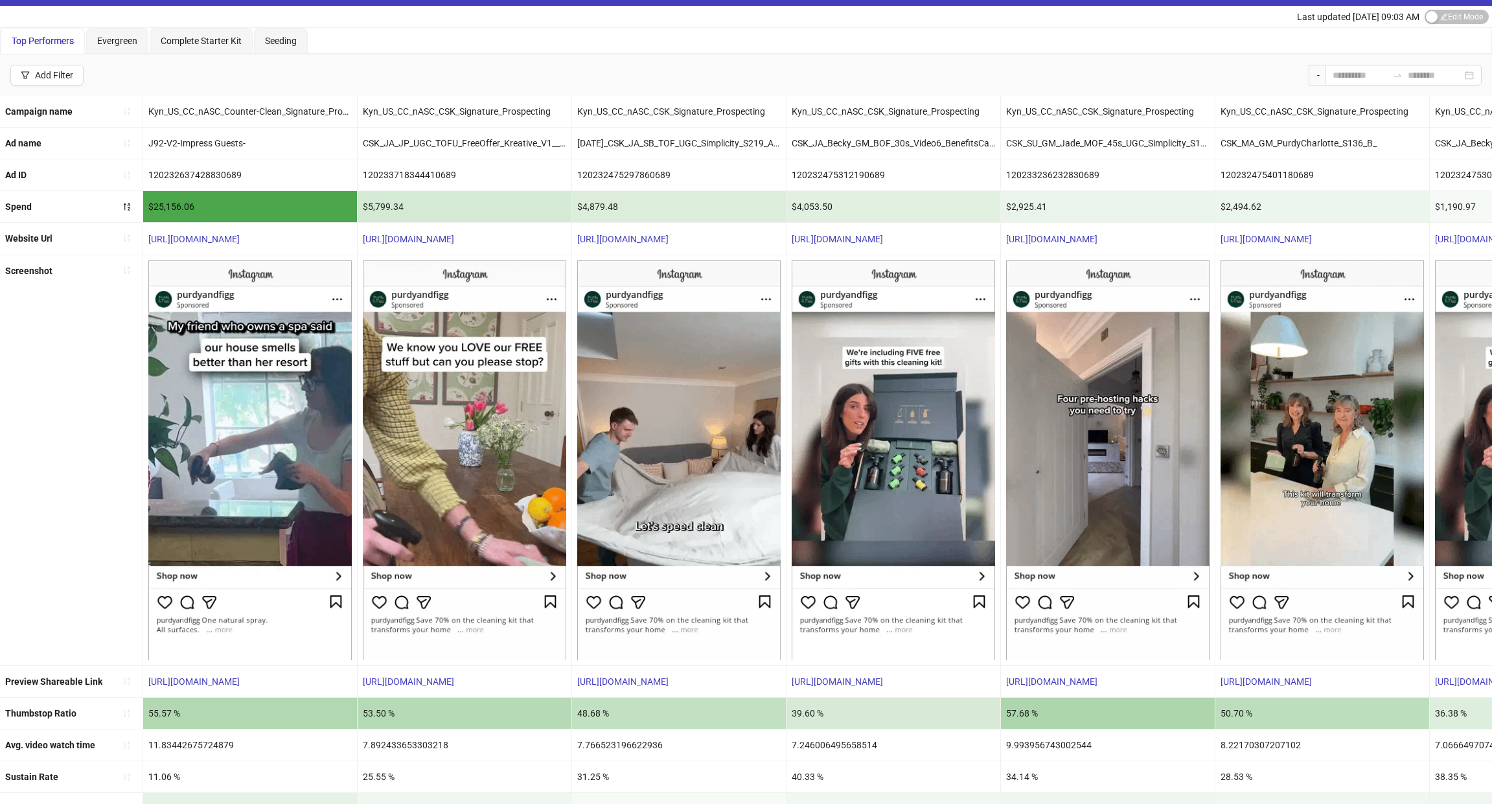
scroll to position [0, 0]
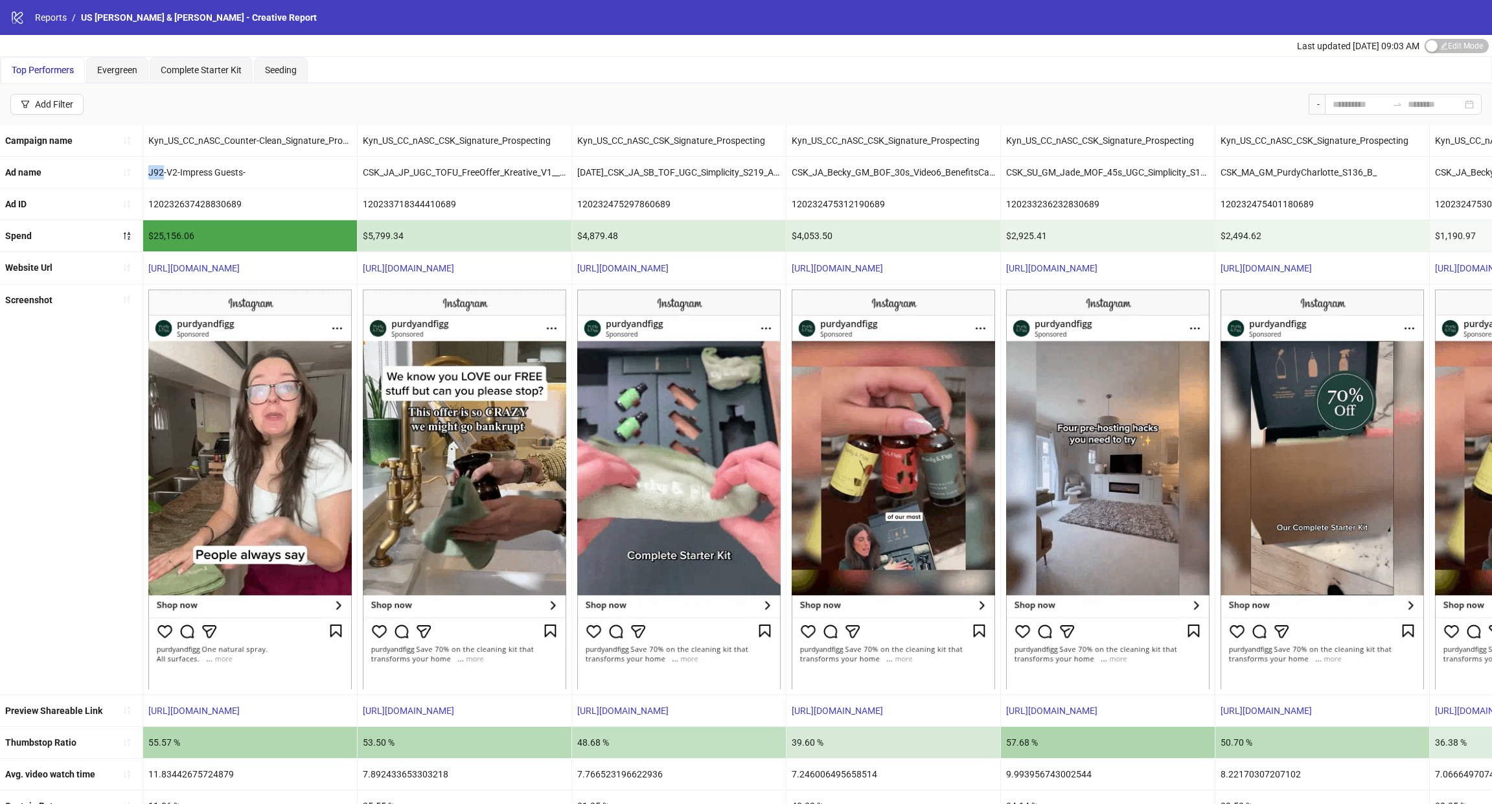
drag, startPoint x: 161, startPoint y: 176, endPoint x: 146, endPoint y: 177, distance: 14.9
click at [146, 177] on div "J92-V2-Impress Guests-" at bounding box center [250, 172] width 214 height 31
